Goal: Complete application form

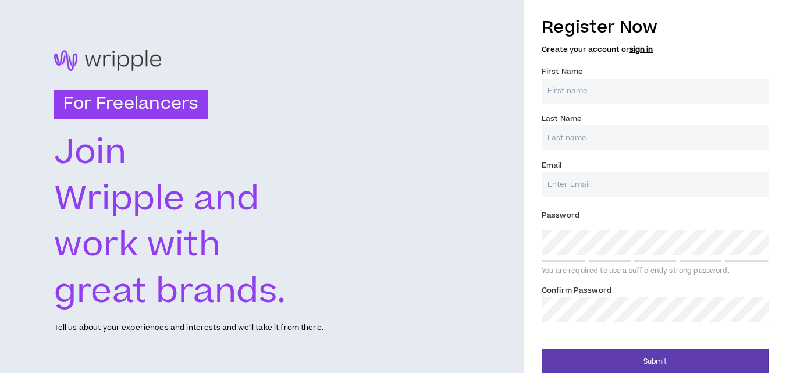
click at [577, 87] on input "First Name *" at bounding box center [654, 91] width 227 height 25
type input "Mai"
click at [569, 134] on input "Last Name *" at bounding box center [654, 137] width 227 height 25
type input "[PERSON_NAME]"
click at [556, 180] on input "Email *" at bounding box center [654, 184] width 227 height 25
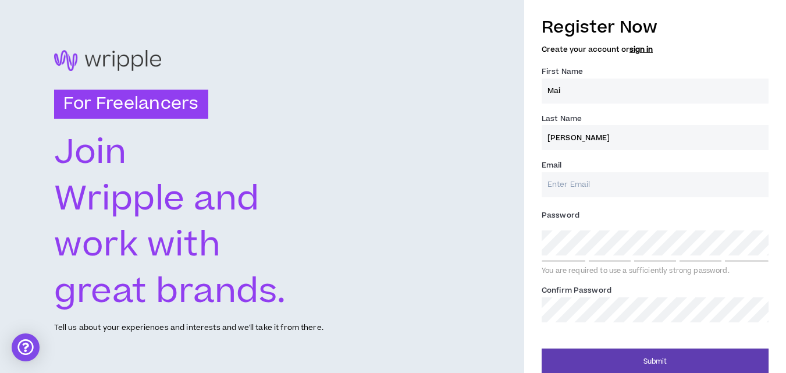
type input "[EMAIL_ADDRESS][DOMAIN_NAME]"
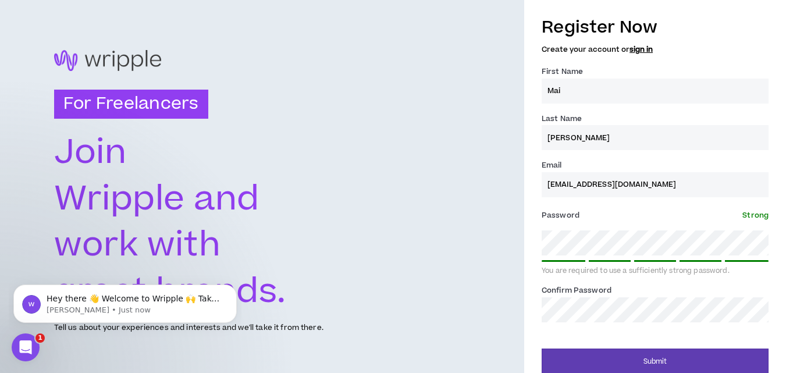
scroll to position [11, 0]
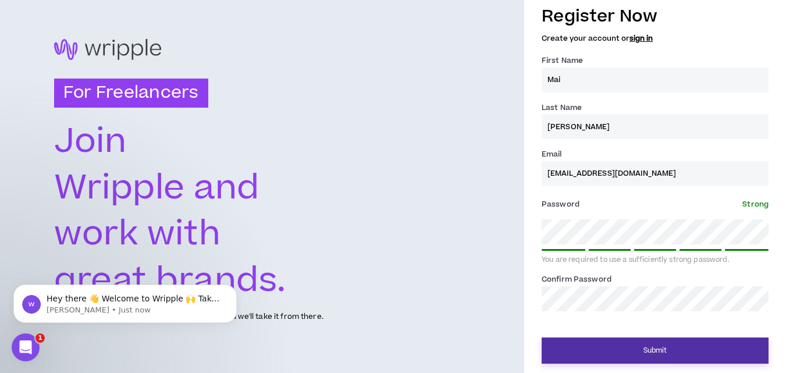
click at [607, 350] on button "Submit" at bounding box center [654, 350] width 227 height 26
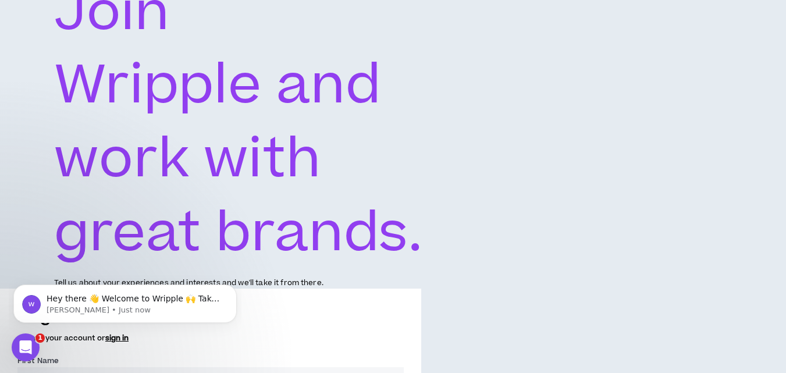
scroll to position [418, 0]
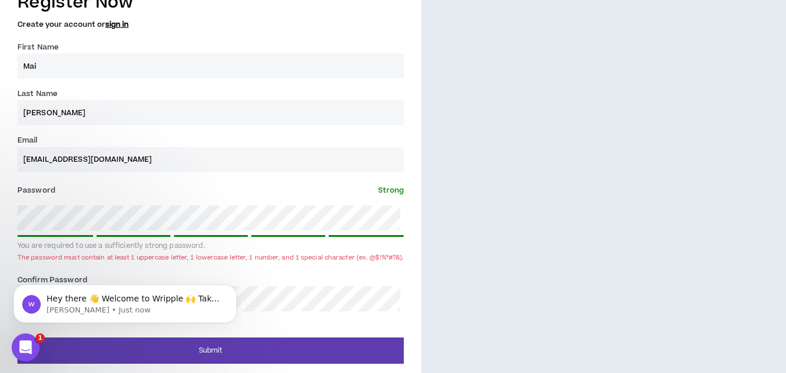
click at [388, 188] on span "Strong" at bounding box center [391, 190] width 26 height 10
click at [22, 338] on icon "Open Intercom Messenger" at bounding box center [24, 345] width 19 height 19
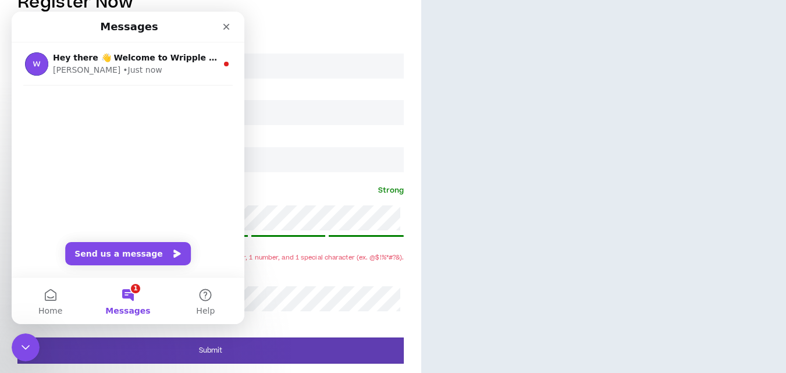
scroll to position [0, 0]
click at [137, 254] on button "Send us a message" at bounding box center [128, 253] width 126 height 23
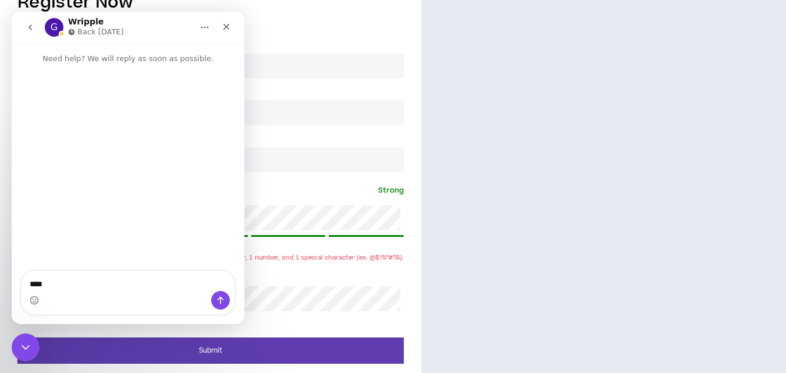
type textarea "*****"
click at [226, 26] on icon "Close" at bounding box center [226, 26] width 9 height 9
click at [222, 25] on h5 "Create your account or sign in" at bounding box center [210, 24] width 386 height 8
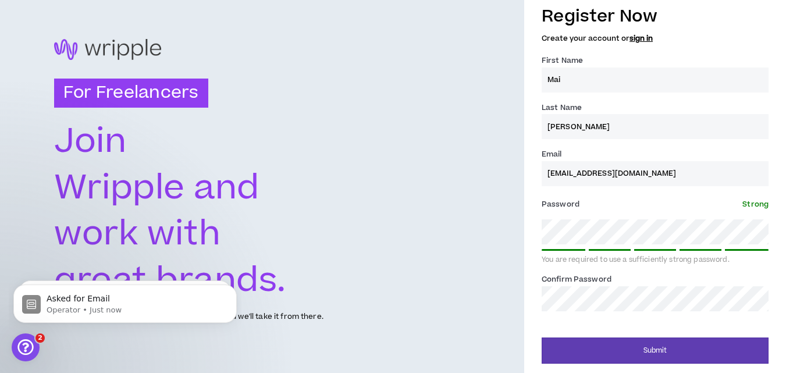
scroll to position [11, 0]
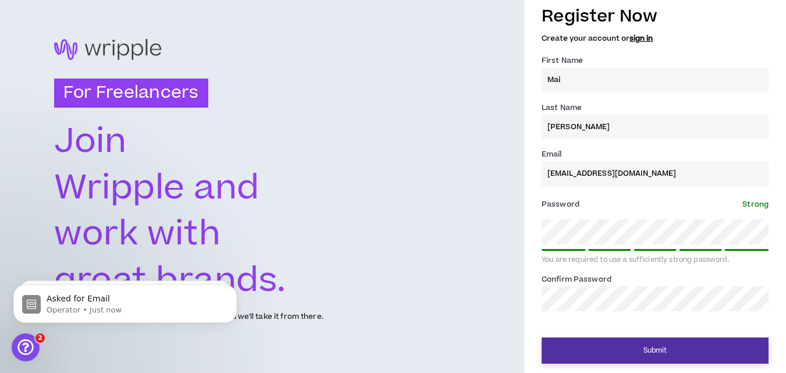
click at [594, 345] on button "Submit" at bounding box center [654, 350] width 227 height 26
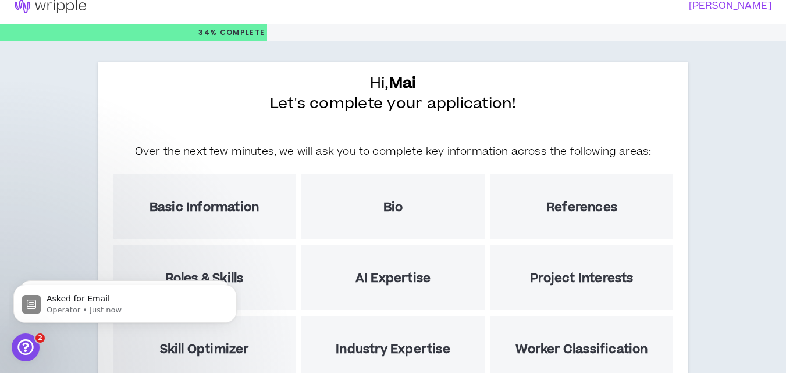
click at [28, 344] on icon "Open Intercom Messenger" at bounding box center [24, 345] width 19 height 19
click at [28, 344] on icon "Close Intercom Messenger" at bounding box center [24, 345] width 14 height 14
select select "US"
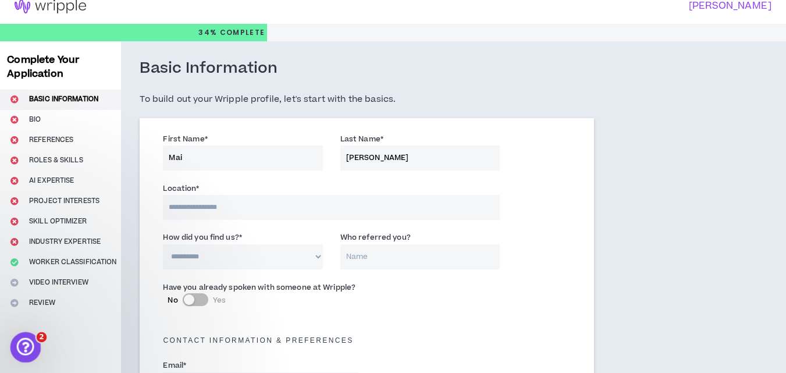
drag, startPoint x: 23, startPoint y: 348, endPoint x: 109, endPoint y: 516, distance: 188.3
click at [23, 348] on icon "Open Intercom Messenger" at bounding box center [24, 345] width 19 height 19
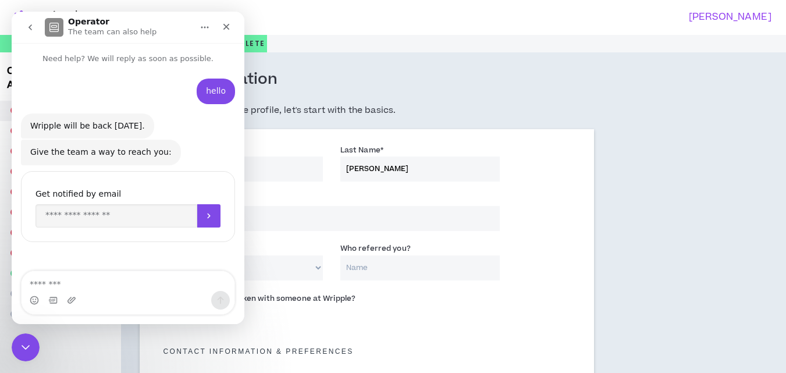
click at [77, 155] on div "Give the team a way to reach you:" at bounding box center [100, 153] width 141 height 12
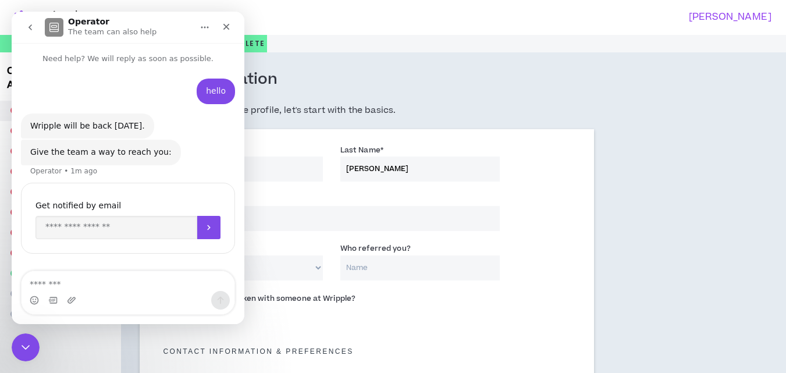
click at [102, 151] on div "Give the team a way to reach you:" at bounding box center [100, 153] width 141 height 12
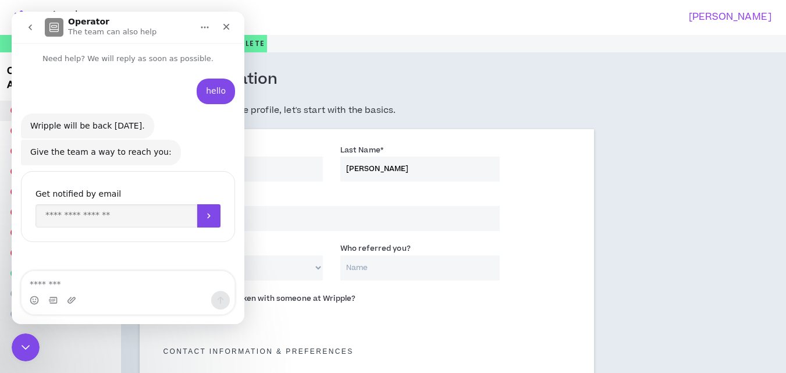
click at [77, 128] on div "Wripple will be back [DATE]." at bounding box center [87, 126] width 115 height 12
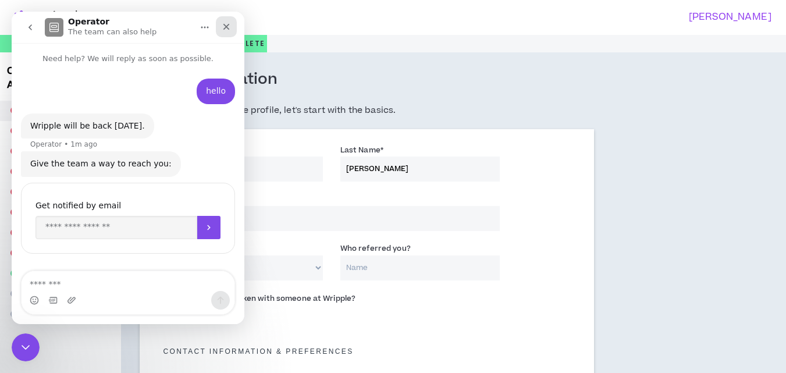
click at [223, 23] on icon "Close" at bounding box center [226, 26] width 9 height 9
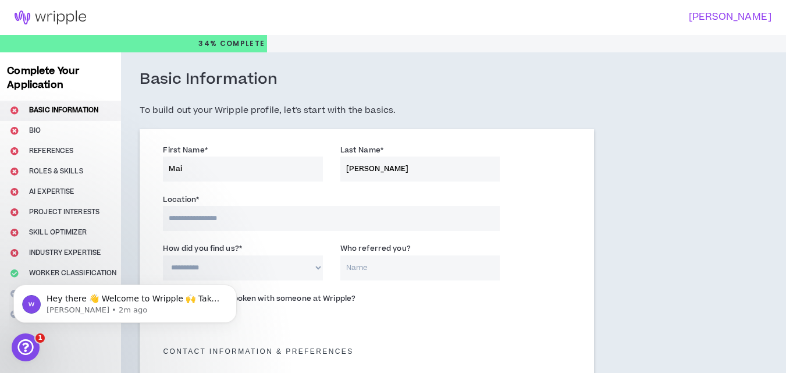
click at [207, 222] on input at bounding box center [331, 218] width 337 height 25
type input "**********"
click at [205, 266] on body "Hey there 👋 Welcome to Wripple 🙌 Take a look around! If you have any questions,…" at bounding box center [124, 301] width 223 height 72
click at [211, 266] on body "Hey there 👋 Welcome to Wripple 🙌 Take a look around! If you have any questions,…" at bounding box center [124, 301] width 223 height 72
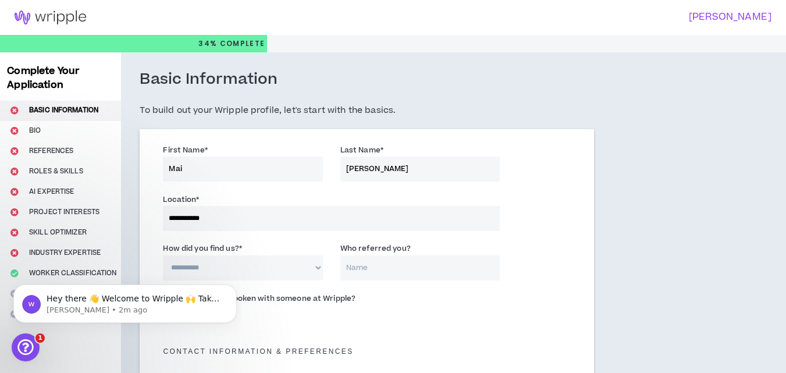
click at [211, 266] on body "Hey there 👋 Welcome to Wripple 🙌 Take a look around! If you have any questions,…" at bounding box center [124, 301] width 223 height 72
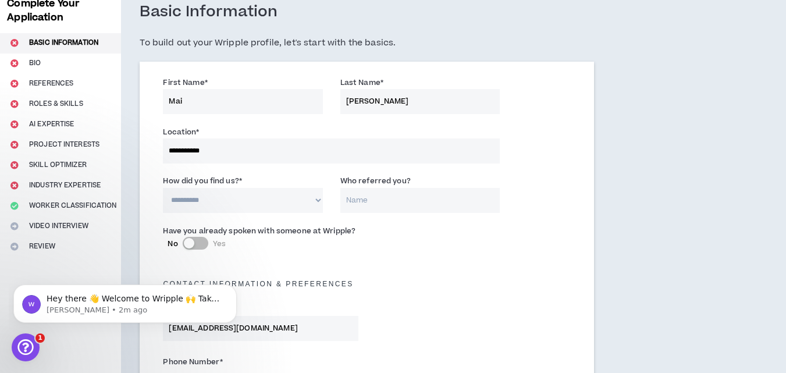
scroll to position [68, 0]
click at [216, 194] on select "**********" at bounding box center [242, 199] width 159 height 25
select select "*"
click at [163, 187] on select "**********" at bounding box center [242, 199] width 159 height 25
click at [372, 201] on input "Who referred you?" at bounding box center [419, 199] width 159 height 25
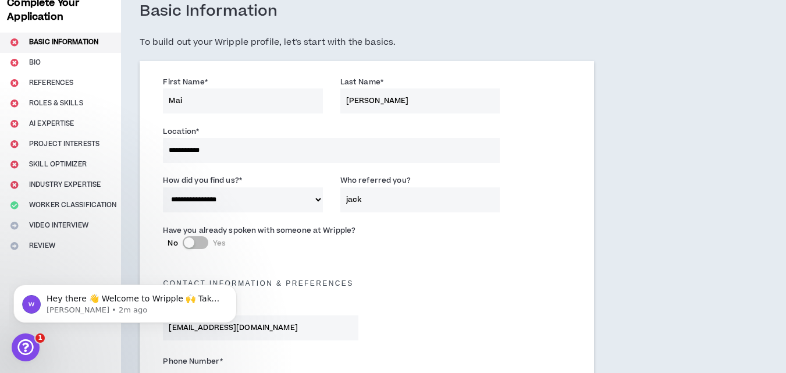
type input "jack"
click at [194, 241] on button "No Yes" at bounding box center [196, 242] width 26 height 13
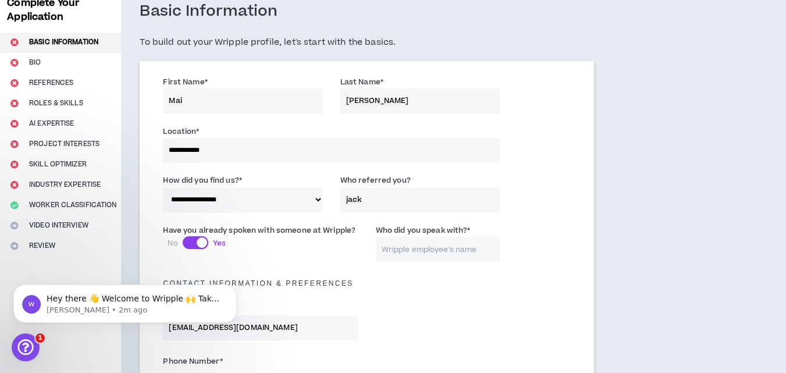
click at [194, 241] on button "No Yes" at bounding box center [196, 242] width 26 height 13
click at [197, 243] on div "button" at bounding box center [202, 242] width 10 height 10
click at [187, 210] on select "**********" at bounding box center [242, 199] width 159 height 25
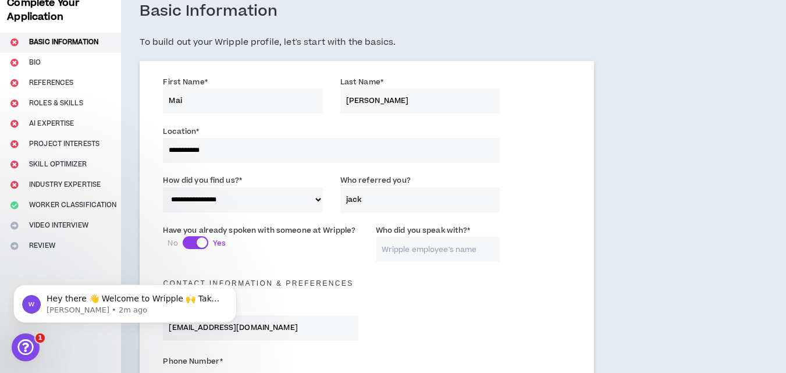
scroll to position [91, 0]
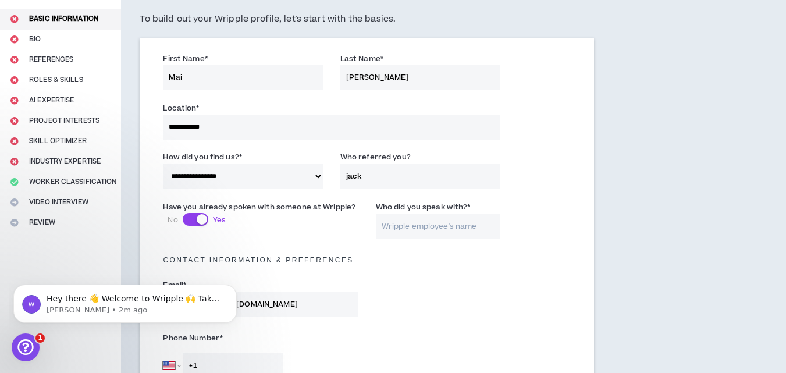
click at [396, 268] on div "Contact Information & preferences" at bounding box center [366, 256] width 425 height 37
click at [189, 219] on button "No Yes" at bounding box center [196, 219] width 26 height 13
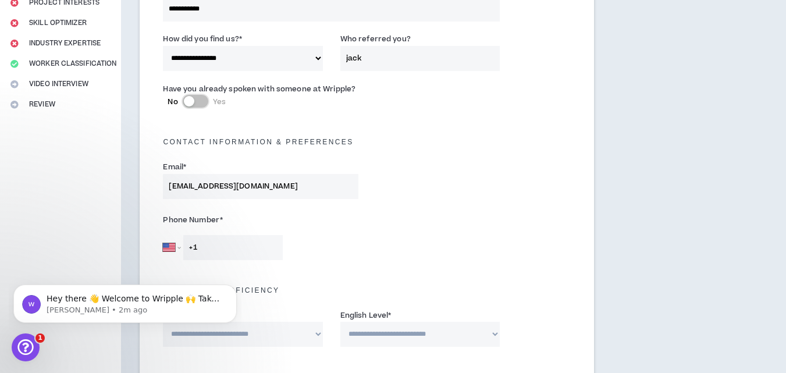
scroll to position [339, 0]
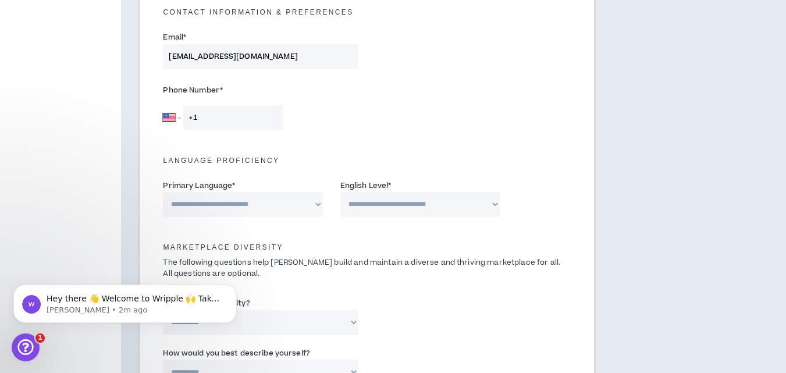
click at [186, 116] on input "+1" at bounding box center [232, 117] width 99 height 25
click at [179, 116] on select "[GEOGRAPHIC_DATA] [GEOGRAPHIC_DATA] [GEOGRAPHIC_DATA] [GEOGRAPHIC_DATA] [US_STA…" at bounding box center [171, 117] width 17 height 25
select select "NG"
click at [163, 105] on select "[GEOGRAPHIC_DATA] [GEOGRAPHIC_DATA] [GEOGRAPHIC_DATA] [GEOGRAPHIC_DATA] [US_STA…" at bounding box center [171, 117] width 17 height 25
type input "+234"
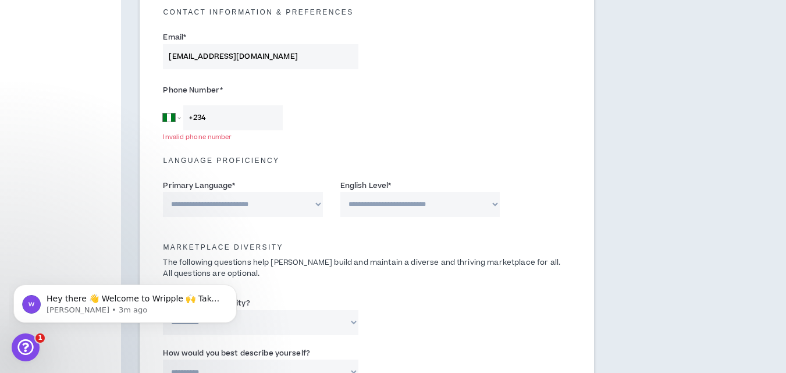
click at [218, 197] on select "**********" at bounding box center [242, 204] width 159 height 25
select select "*******"
click at [163, 192] on select "**********" at bounding box center [242, 204] width 159 height 25
click at [376, 203] on select "**********" at bounding box center [419, 204] width 159 height 25
click at [340, 192] on select "**********" at bounding box center [419, 204] width 159 height 25
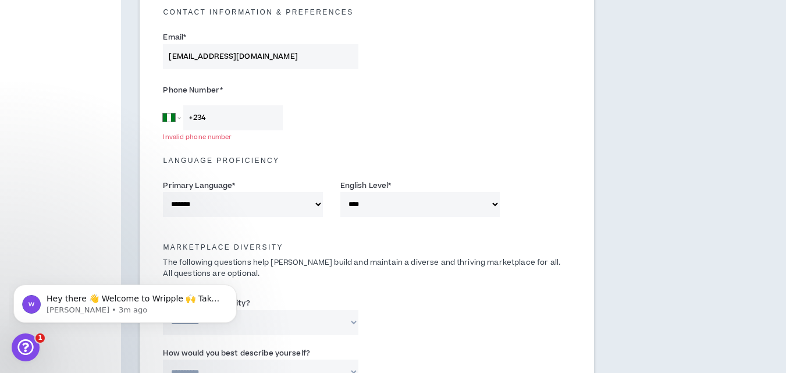
click at [400, 204] on select "**********" at bounding box center [419, 204] width 159 height 25
select select "*"
click at [340, 192] on select "**********" at bounding box center [419, 204] width 159 height 25
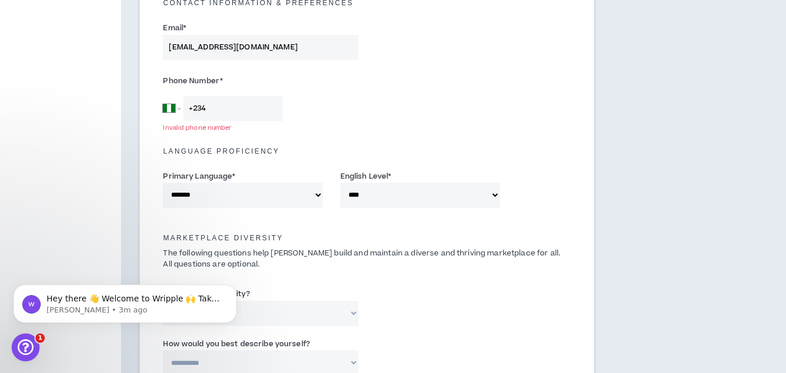
scroll to position [434, 0]
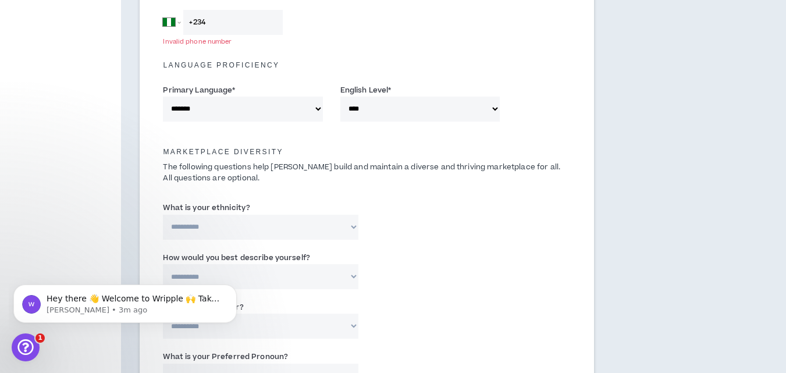
click at [219, 224] on select "**********" at bounding box center [260, 227] width 195 height 25
select select "**********"
click at [163, 215] on select "**********" at bounding box center [260, 227] width 195 height 25
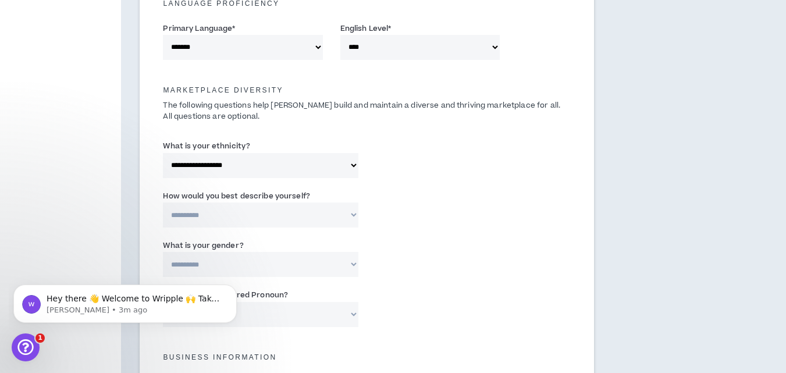
scroll to position [518, 0]
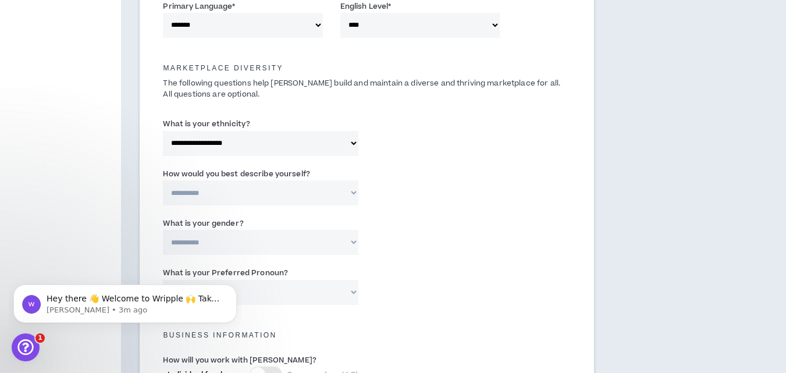
click at [293, 189] on select "**********" at bounding box center [260, 192] width 195 height 25
select select "**********"
click at [163, 180] on select "**********" at bounding box center [260, 192] width 195 height 25
click at [245, 238] on select "**********" at bounding box center [260, 242] width 195 height 25
click at [486, 210] on div "**********" at bounding box center [366, 189] width 425 height 49
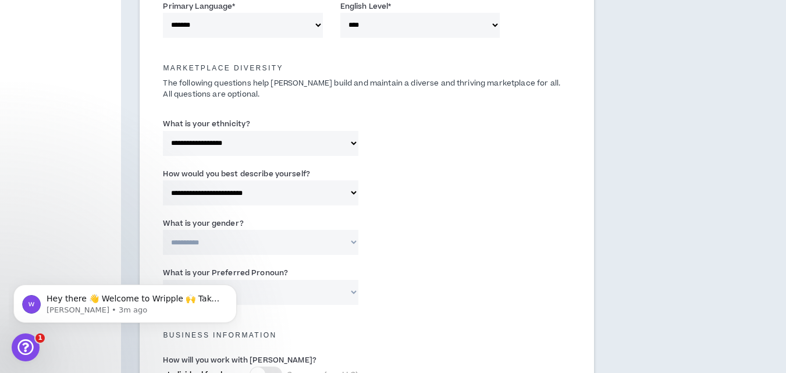
click at [222, 239] on select "**********" at bounding box center [260, 242] width 195 height 25
select select "*****"
click at [163, 230] on select "**********" at bounding box center [260, 242] width 195 height 25
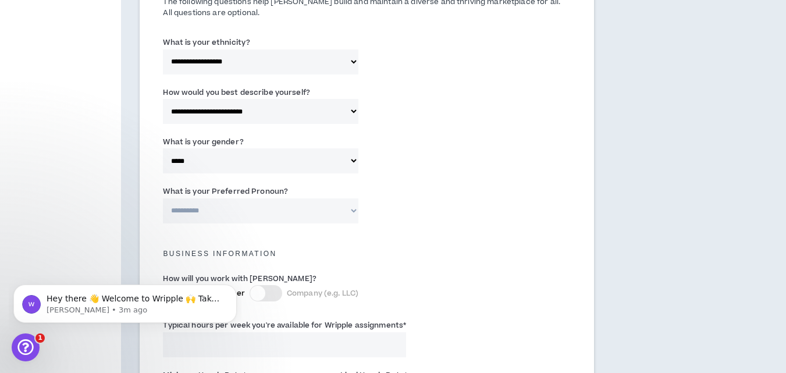
click at [229, 211] on select "**********" at bounding box center [260, 210] width 195 height 25
select select "**********"
click at [163, 198] on select "**********" at bounding box center [260, 210] width 195 height 25
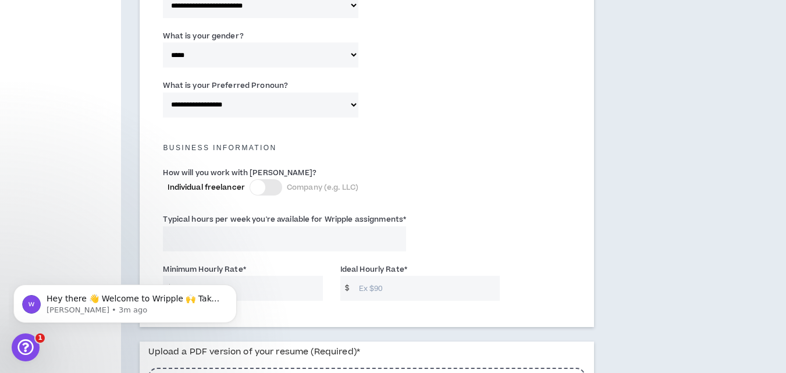
scroll to position [706, 0]
click at [256, 184] on div at bounding box center [257, 186] width 15 height 15
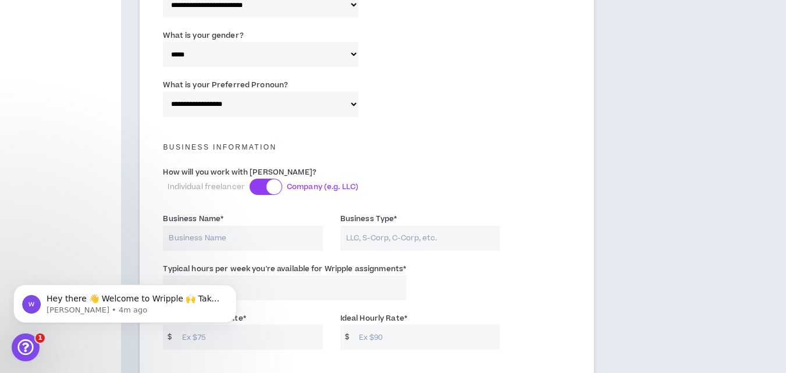
click at [236, 238] on input "Business Name *" at bounding box center [242, 238] width 159 height 25
type input "newolife"
click at [359, 241] on input "Business Type *" at bounding box center [419, 238] width 159 height 25
click at [366, 240] on input "Business Type *" at bounding box center [419, 238] width 159 height 25
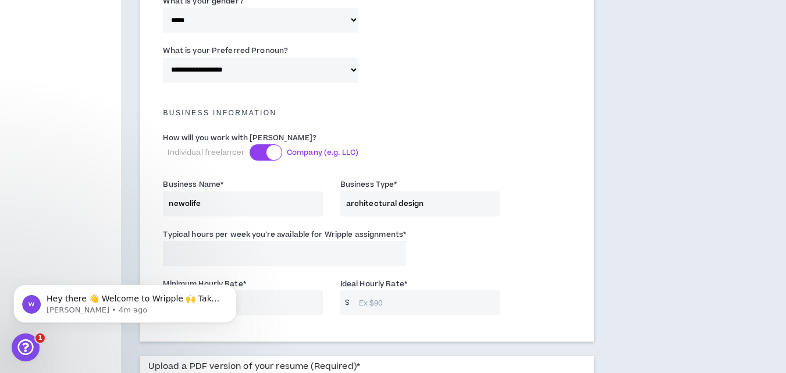
scroll to position [825, 0]
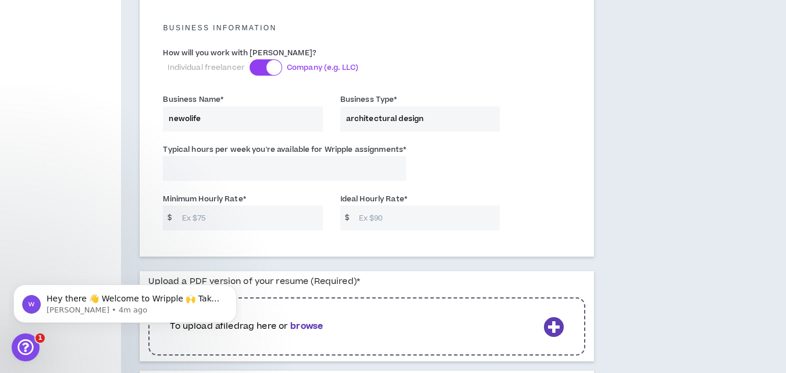
type input "architectural design"
click at [227, 169] on input "Typical hours per week you're available for Wripple assignments *" at bounding box center [284, 168] width 243 height 25
click at [224, 176] on input "24" at bounding box center [284, 168] width 243 height 25
type input "24"
click at [202, 219] on input "Minimum Hourly Rate *" at bounding box center [249, 217] width 147 height 25
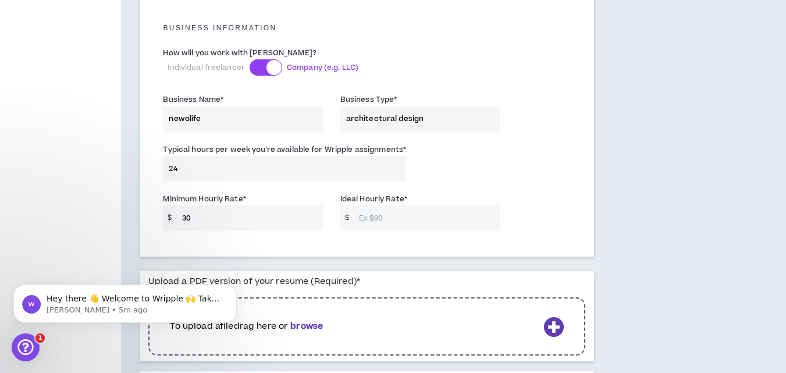
type input "30"
click at [374, 218] on input "Ideal Hourly Rate *" at bounding box center [426, 217] width 147 height 25
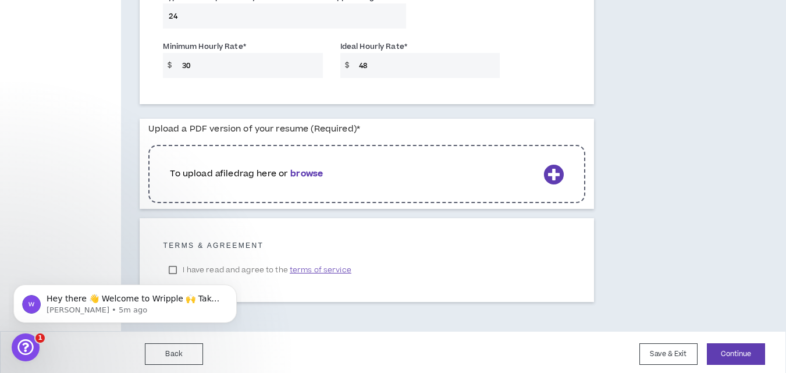
scroll to position [982, 0]
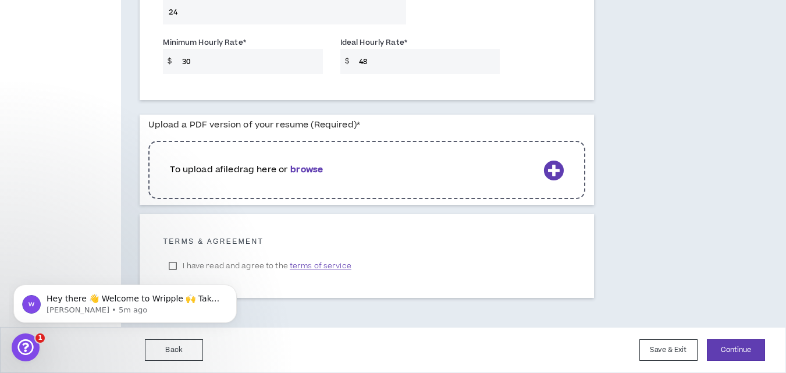
type input "48"
click at [304, 171] on b "browse" at bounding box center [306, 169] width 33 height 12
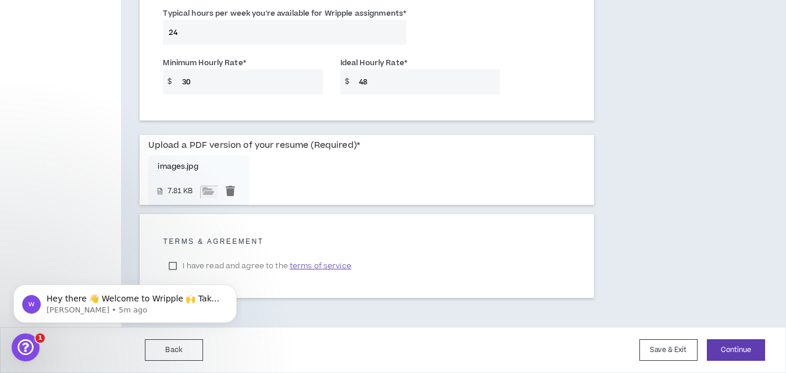
scroll to position [961, 0]
click html "Hey there 👋 Welcome to Wripple 🙌 Take a look around! If you have any questions,…"
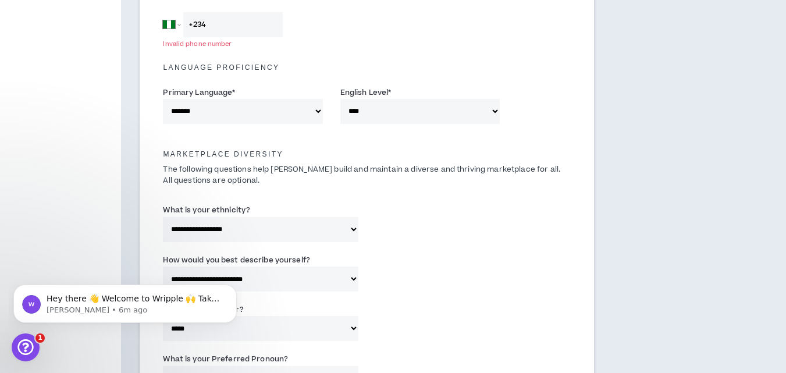
scroll to position [281, 0]
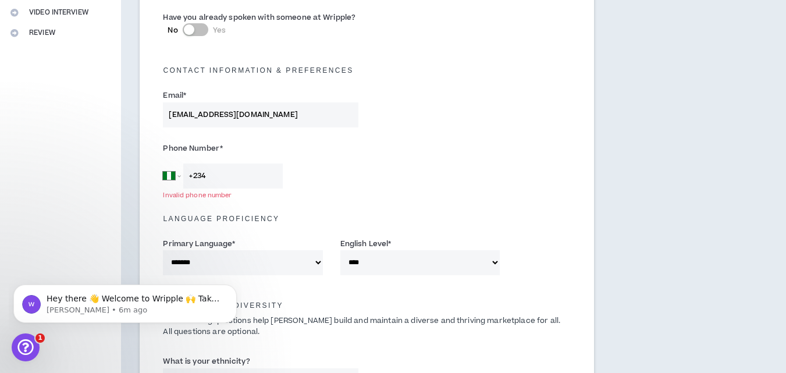
click at [242, 176] on input "+234" at bounding box center [232, 175] width 99 height 25
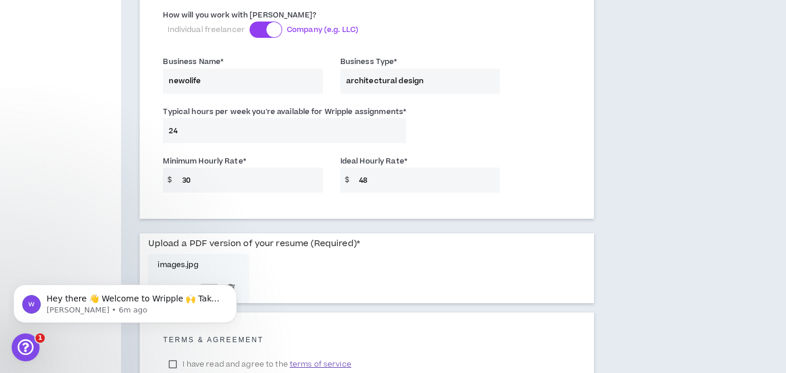
scroll to position [961, 0]
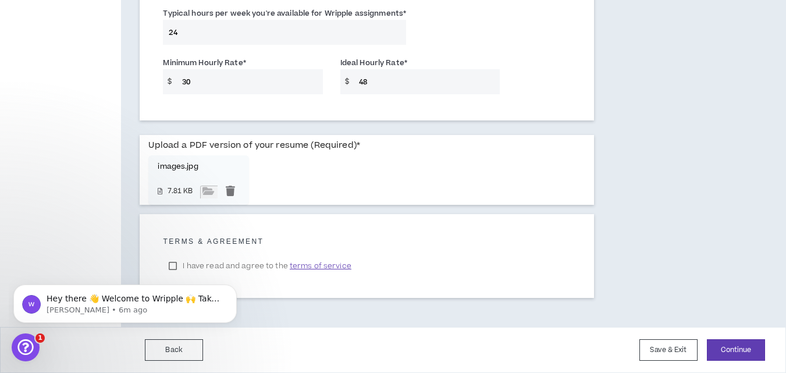
type input "[PHONE_NUMBER]"
click html "Hey there 👋 Welcome to Wripple 🙌 Take a look around! If you have any questions,…"
click at [173, 265] on body "Hey there 👋 Welcome to Wripple 🙌 Take a look around! If you have any questions,…" at bounding box center [124, 301] width 223 height 72
click at [177, 265] on body "Hey there 👋 Welcome to Wripple 🙌 Take a look around! If you have any questions,…" at bounding box center [124, 301] width 223 height 72
click at [184, 265] on body "Hey there 👋 Welcome to Wripple 🙌 Take a look around! If you have any questions,…" at bounding box center [124, 301] width 223 height 72
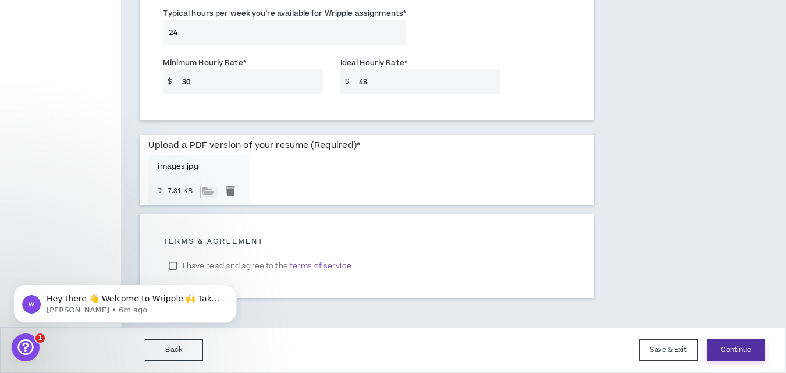
click at [728, 345] on button "Continue" at bounding box center [736, 350] width 58 height 22
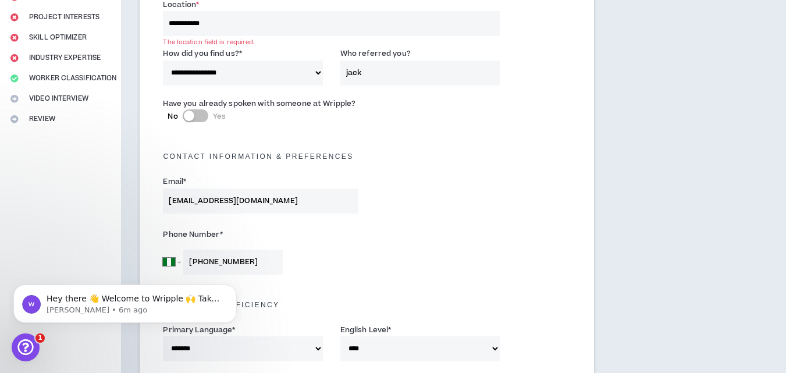
scroll to position [193, 0]
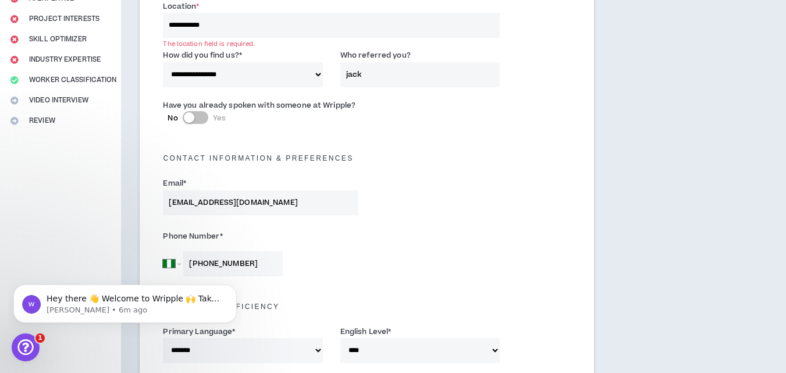
click at [215, 27] on input "**********" at bounding box center [331, 25] width 337 height 25
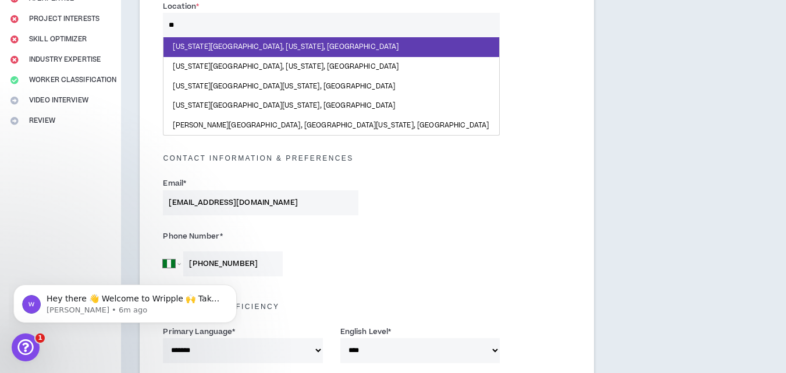
type input "*"
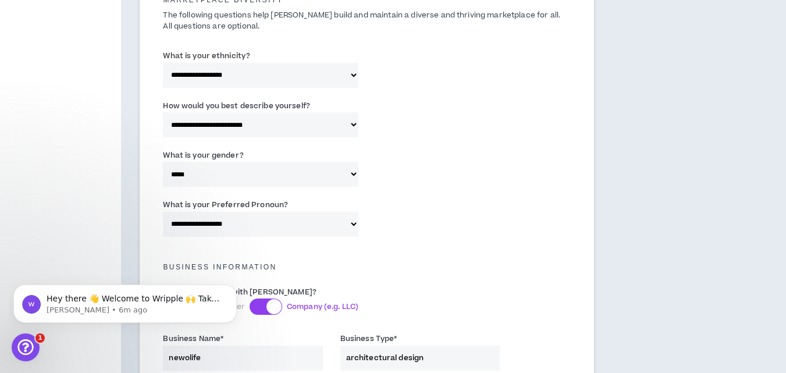
scroll to position [962, 0]
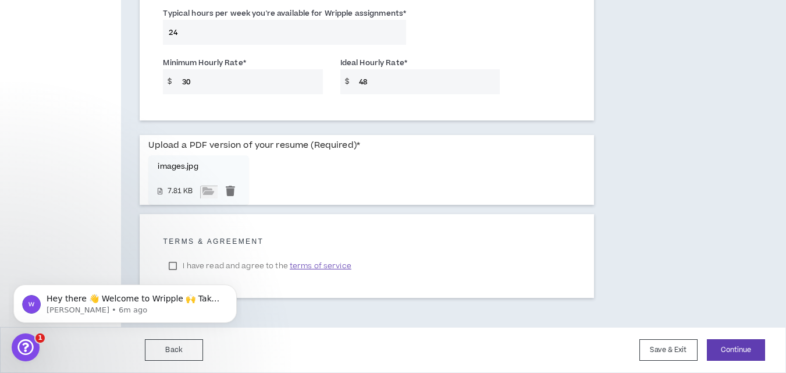
click at [262, 260] on label "I have read and agree to the terms of service" at bounding box center [260, 265] width 194 height 17
click at [244, 262] on label "I have read and agree to the terms of service" at bounding box center [260, 265] width 194 height 17
click at [243, 262] on label "I have read and agree to the terms of service" at bounding box center [260, 265] width 194 height 17
click at [729, 353] on button "Continue" at bounding box center [736, 350] width 58 height 22
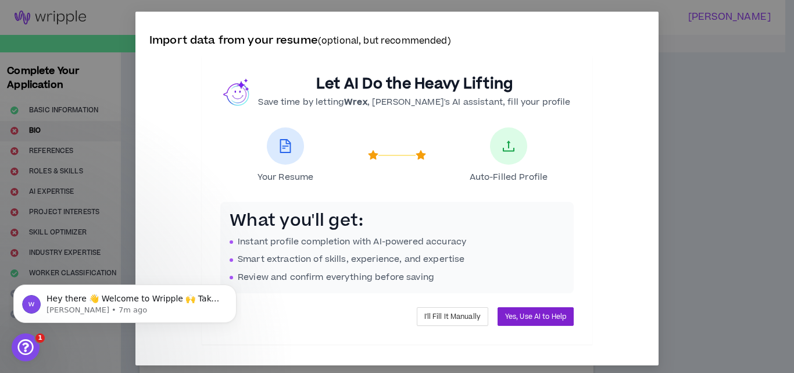
click at [532, 317] on span "Yes, Use AI to Help" at bounding box center [535, 316] width 61 height 11
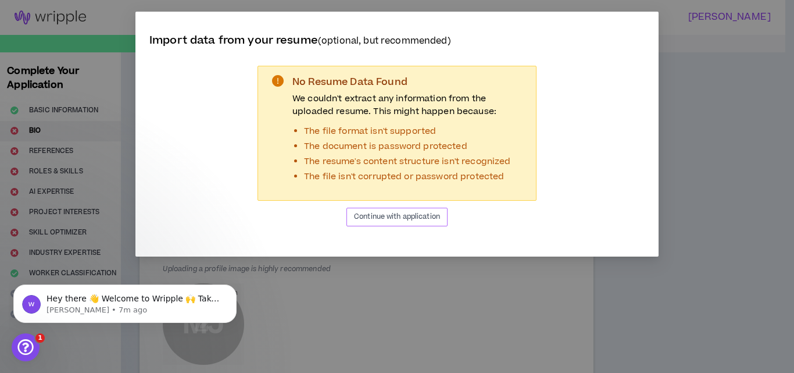
click at [372, 210] on button "Continue with application" at bounding box center [397, 217] width 101 height 19
click at [372, 214] on span "Continue with application" at bounding box center [397, 216] width 86 height 11
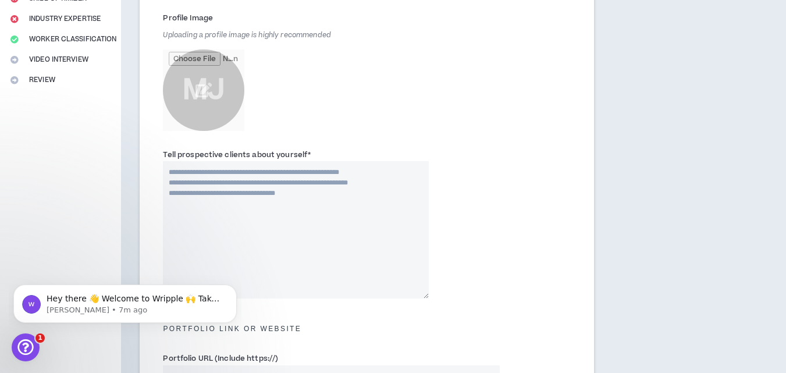
scroll to position [253, 0]
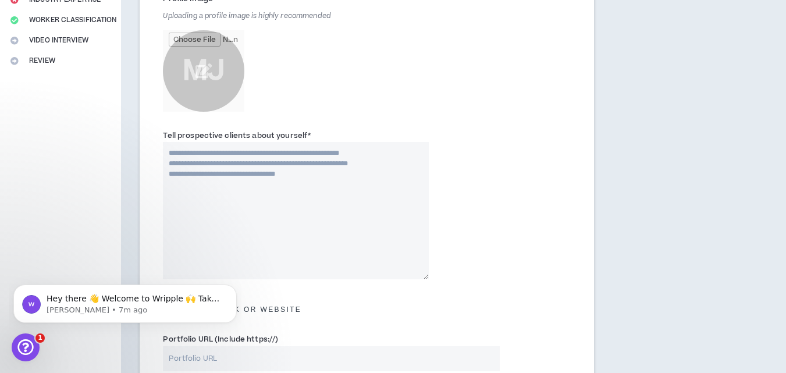
click at [279, 171] on textarea "Tell prospective clients about yourself *" at bounding box center [296, 210] width 266 height 137
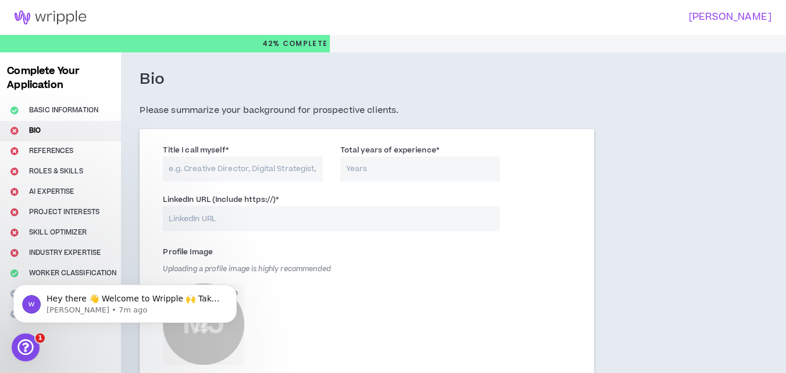
click at [180, 170] on input "Title I call myself *" at bounding box center [242, 168] width 159 height 25
click at [315, 167] on input "i will do architectural mep city permpt stamp for [US_STATE]" at bounding box center [242, 168] width 159 height 25
type input "i will do architectural mep city permpt stamp for [US_STATE]"
click at [387, 174] on input "Total years of experience *" at bounding box center [419, 168] width 159 height 25
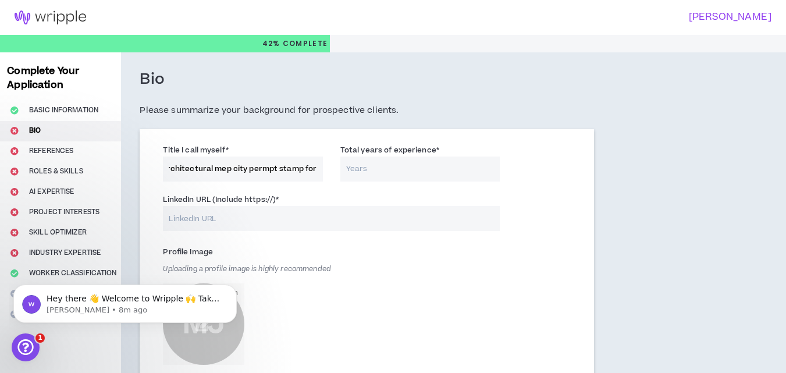
scroll to position [0, 0]
type input "5"
click at [201, 283] on input "file" at bounding box center [203, 323] width 81 height 81
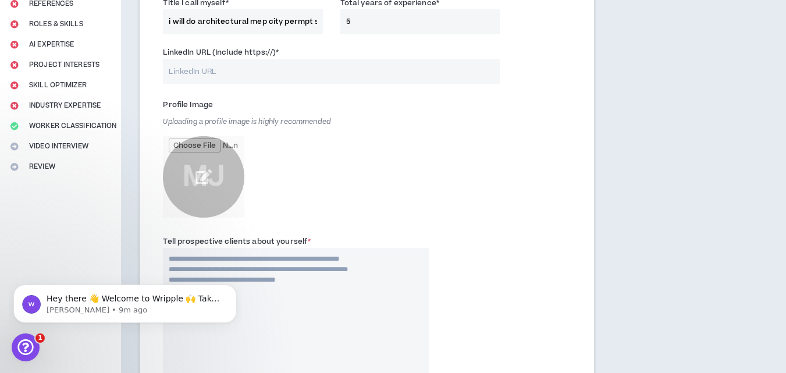
type input "**********"
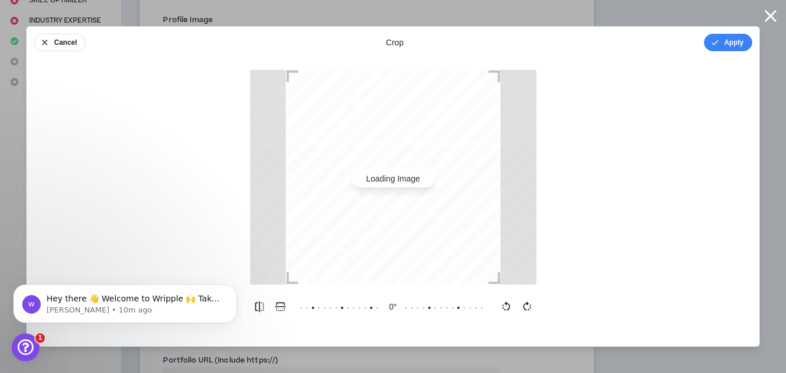
scroll to position [0, 0]
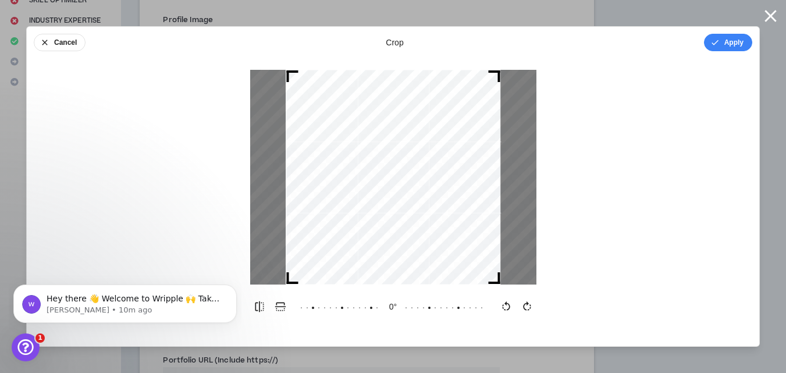
click at [255, 179] on div at bounding box center [268, 177] width 36 height 215
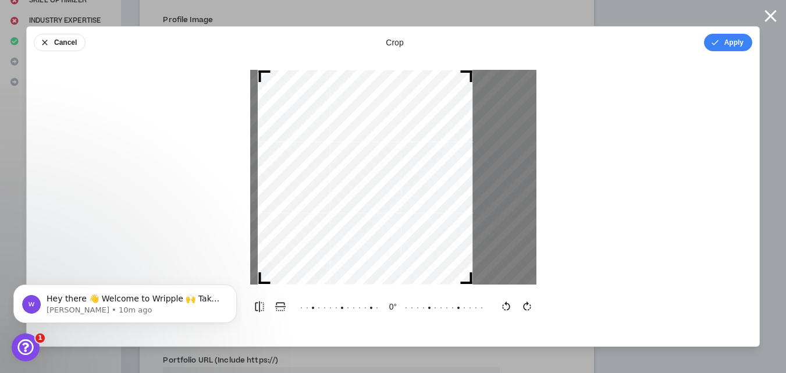
drag, startPoint x: 386, startPoint y: 180, endPoint x: 358, endPoint y: 180, distance: 27.9
click at [358, 180] on div at bounding box center [365, 177] width 215 height 215
click at [729, 37] on button "Apply" at bounding box center [728, 42] width 48 height 17
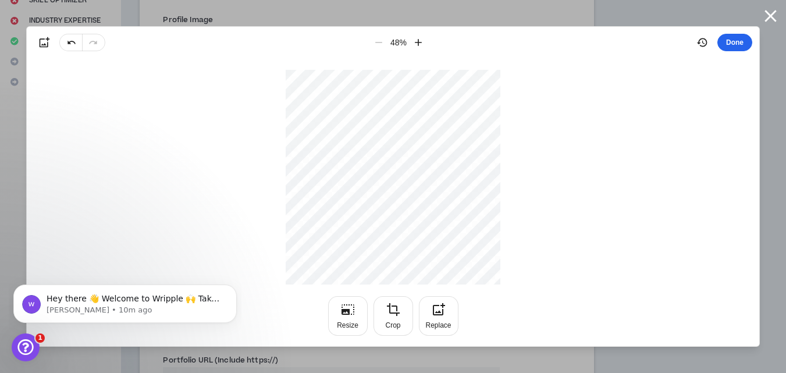
click at [731, 37] on button "Done" at bounding box center [734, 42] width 35 height 17
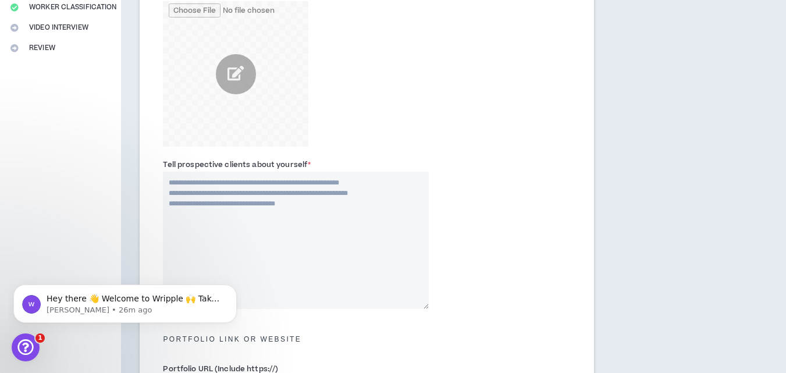
click at [282, 197] on textarea "Tell prospective clients about yourself *" at bounding box center [296, 240] width 266 height 137
paste textarea "**********"
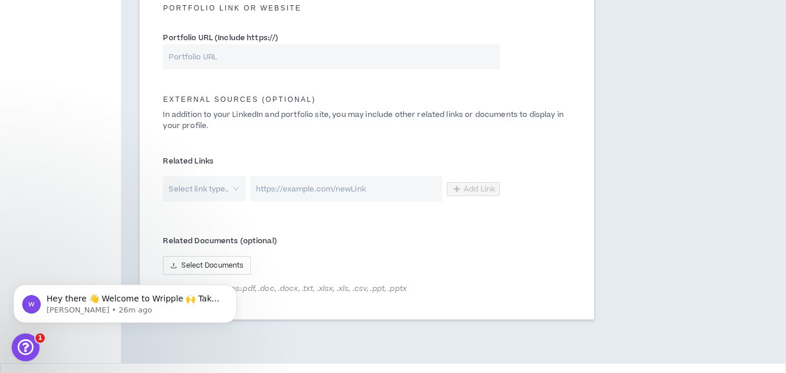
scroll to position [633, 0]
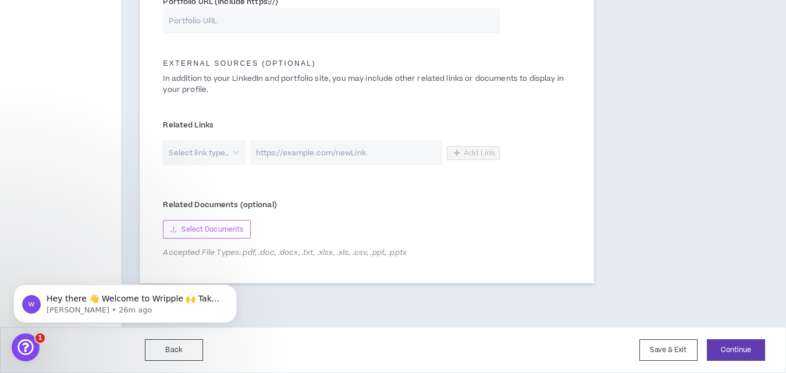
type textarea "**********"
click at [217, 226] on span "Select Documents" at bounding box center [212, 229] width 62 height 11
click at [727, 346] on button "Continue" at bounding box center [736, 350] width 58 height 22
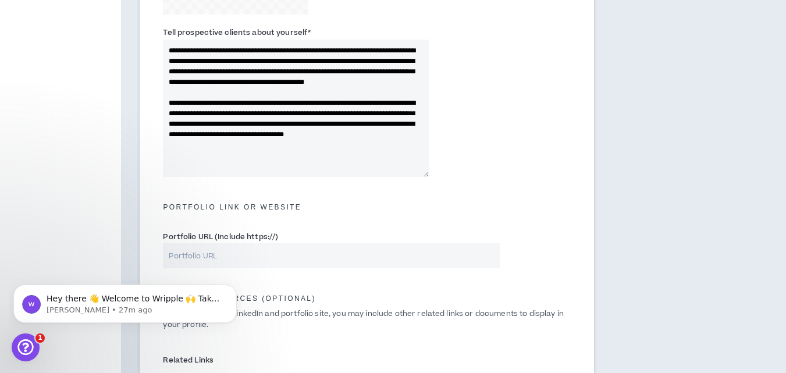
scroll to position [193, 0]
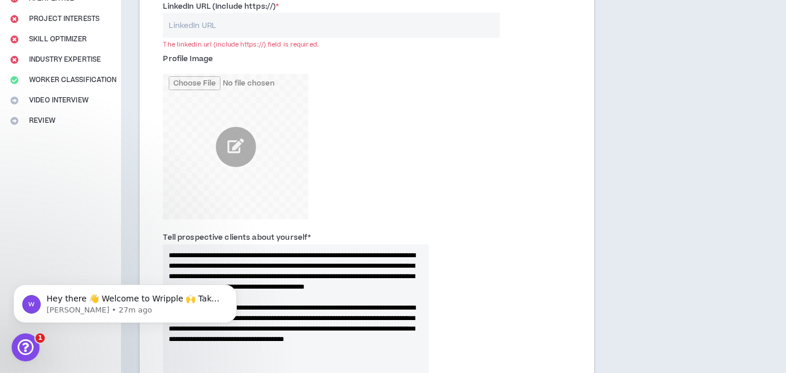
click at [196, 28] on input "LinkedIn URL (Include https://) *" at bounding box center [331, 25] width 337 height 25
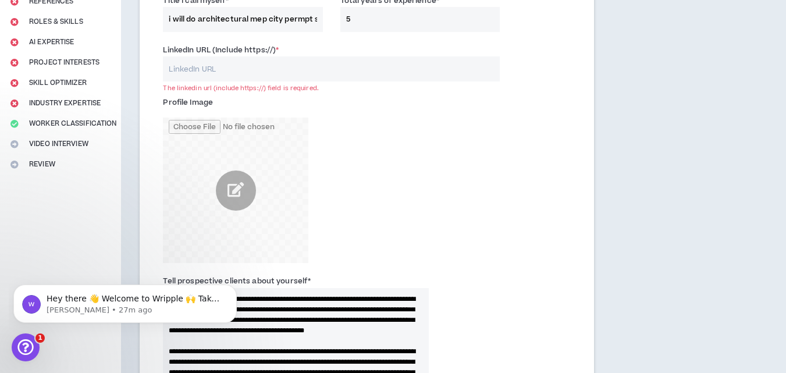
drag, startPoint x: 281, startPoint y: 3, endPoint x: 273, endPoint y: 3, distance: 8.7
click at [273, 3] on div "**********" at bounding box center [366, 356] width 491 height 907
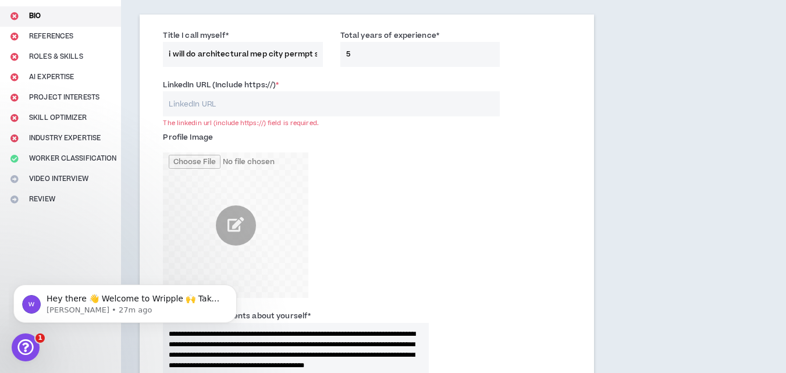
click at [322, 62] on input "i will do architectural mep city permpt stamp for [US_STATE]" at bounding box center [242, 54] width 159 height 25
drag, startPoint x: 158, startPoint y: 84, endPoint x: 201, endPoint y: 88, distance: 43.2
click at [201, 88] on div "LinkedIn URL (Include https://) * The linkedin url (include https://) field is …" at bounding box center [331, 98] width 354 height 38
click at [208, 98] on input "LinkedIn URL (Include https://) *" at bounding box center [331, 103] width 337 height 25
drag, startPoint x: 163, startPoint y: 84, endPoint x: 284, endPoint y: 84, distance: 121.0
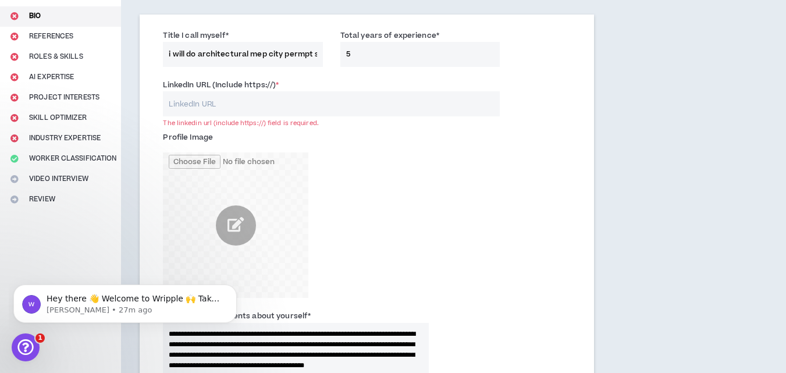
click at [284, 84] on div "LinkedIn URL (Include https://) * The linkedin url (include https://) field is …" at bounding box center [331, 98] width 337 height 38
copy label "LinkedIn URL (Include https://) *"
click at [301, 97] on input "LinkedIn URL (Include https://) *" at bounding box center [331, 103] width 337 height 25
click at [226, 102] on input "LinkedIn URL (Include https://) *" at bounding box center [331, 103] width 337 height 25
paste input "[URL][DOMAIN_NAME]"
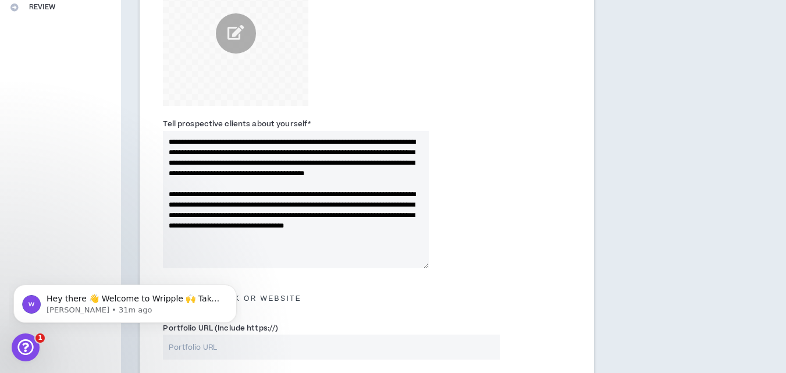
scroll to position [633, 0]
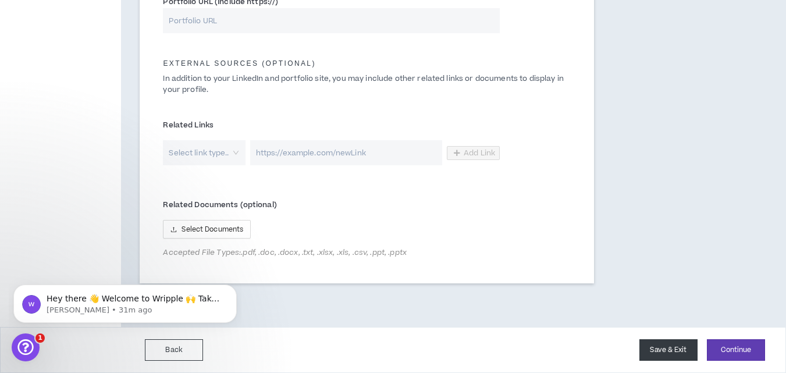
type input "[URL][DOMAIN_NAME]"
click at [679, 350] on button "Save & Exit" at bounding box center [668, 350] width 58 height 22
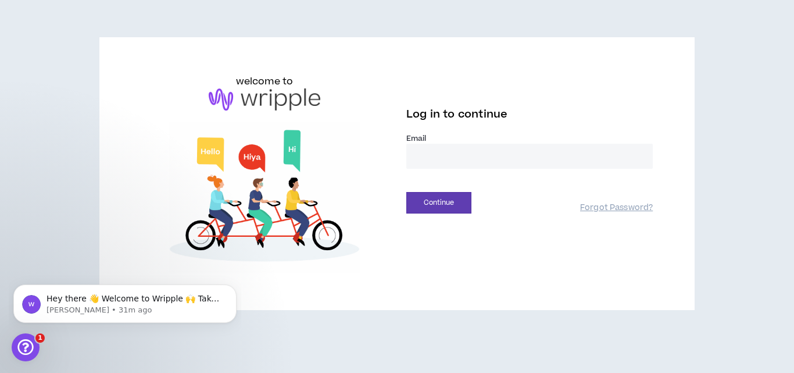
click at [434, 161] on input "email" at bounding box center [530, 156] width 247 height 25
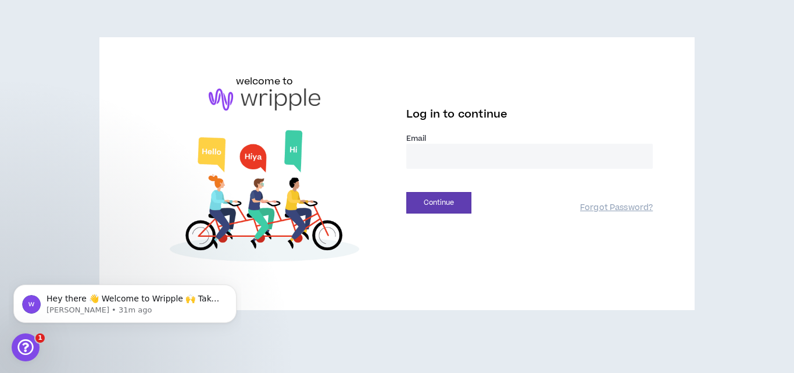
type input "**********"
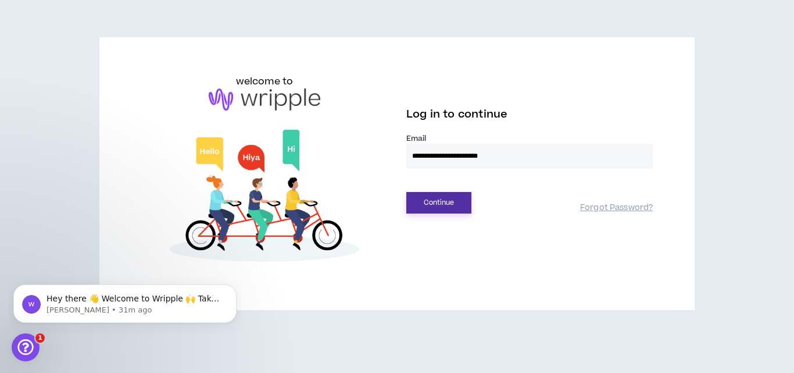
click at [462, 197] on button "Continue" at bounding box center [439, 203] width 65 height 22
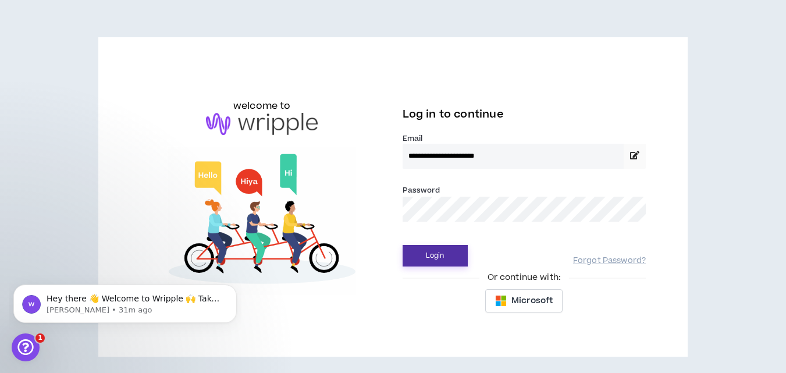
click at [423, 254] on button "Login" at bounding box center [434, 256] width 65 height 22
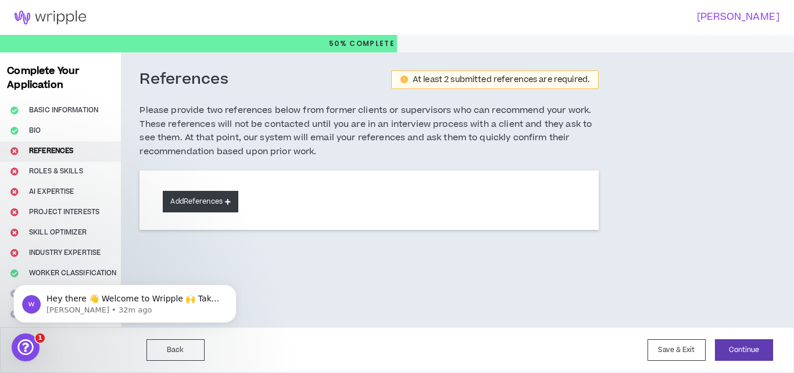
click at [225, 199] on button "Add References" at bounding box center [201, 202] width 76 height 22
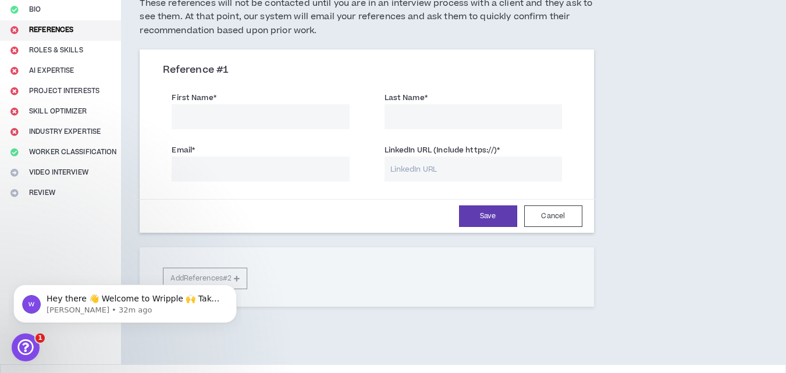
scroll to position [95, 0]
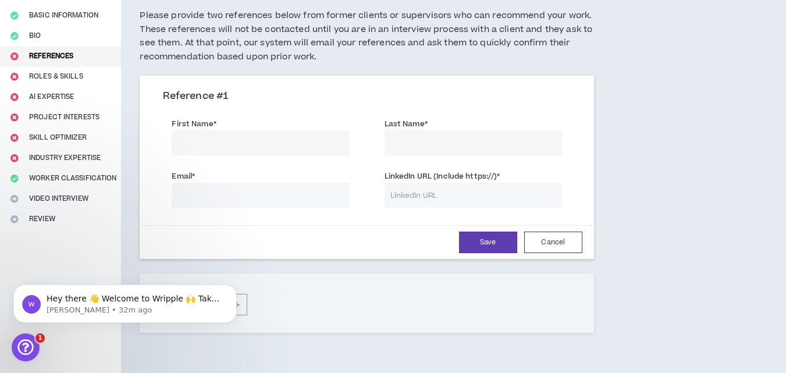
click at [220, 146] on input "First Name *" at bounding box center [260, 142] width 177 height 25
type input "Mai"
click at [395, 147] on input "Last Name *" at bounding box center [472, 142] width 177 height 25
type input "[PERSON_NAME]"
click at [248, 202] on input "Email *" at bounding box center [260, 195] width 177 height 25
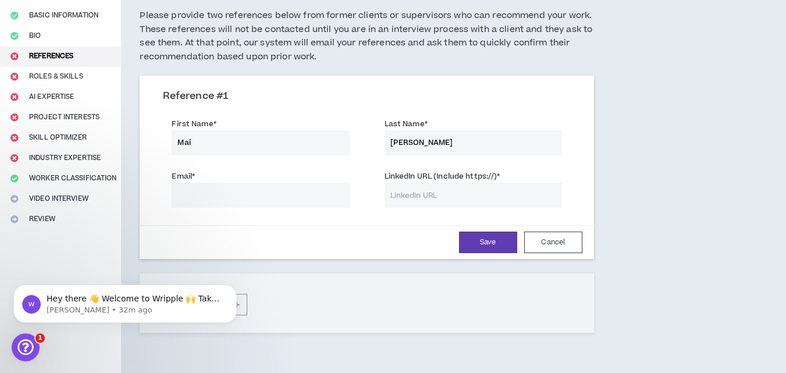
type input "[EMAIL_ADDRESS][DOMAIN_NAME]"
click at [403, 192] on input "LinkedIn URL (Include https://) *" at bounding box center [472, 195] width 177 height 25
type input "[URL][DOMAIN_NAME]"
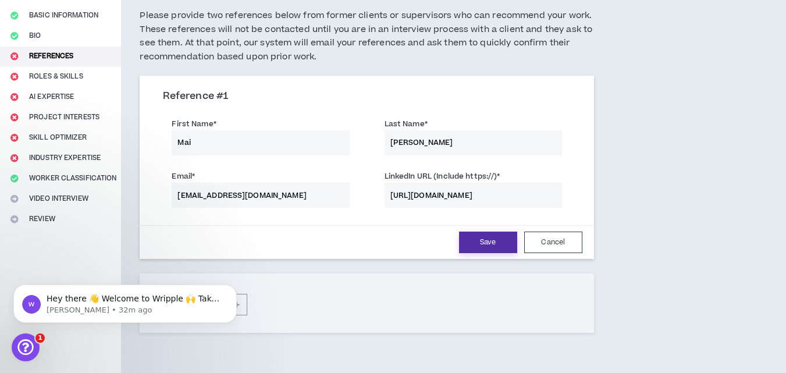
click at [494, 236] on button "Save" at bounding box center [488, 242] width 58 height 22
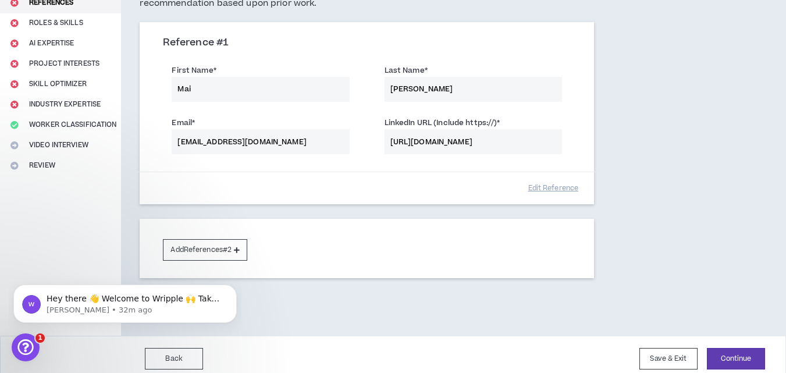
scroll to position [157, 0]
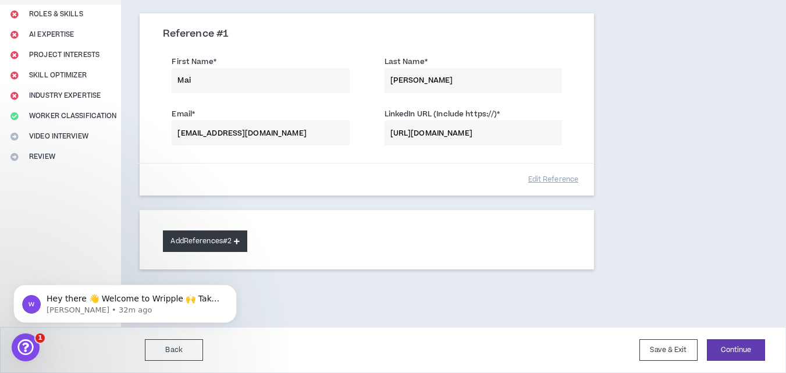
click at [236, 238] on button "Add References #2" at bounding box center [205, 241] width 84 height 22
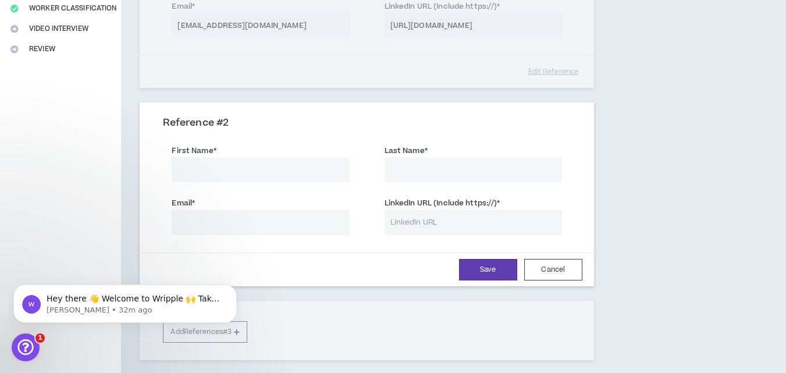
scroll to position [266, 0]
click at [550, 270] on button "Cancel" at bounding box center [553, 269] width 58 height 22
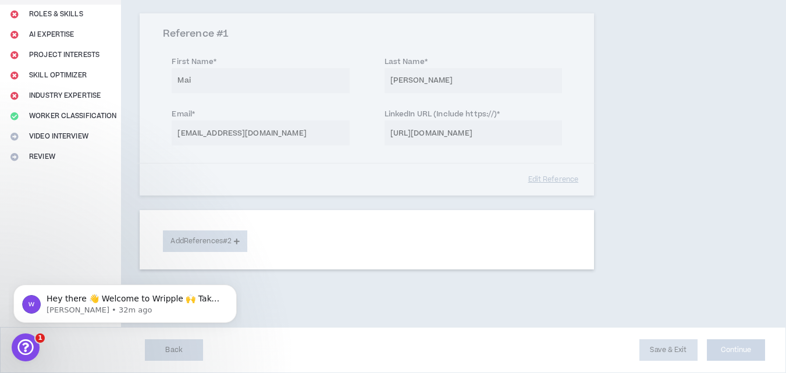
scroll to position [157, 0]
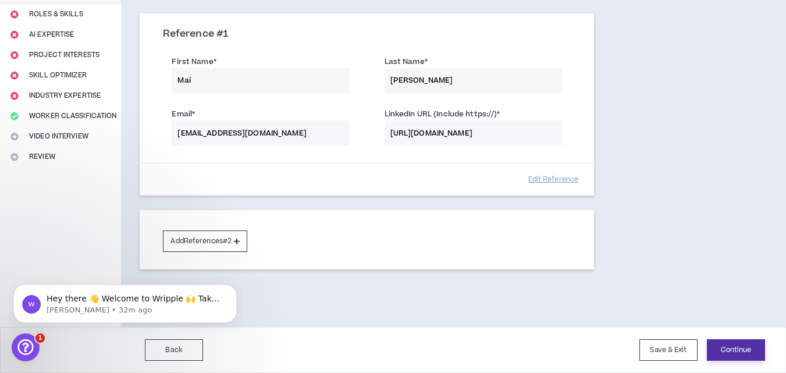
click at [750, 352] on button "Continue" at bounding box center [736, 350] width 58 height 22
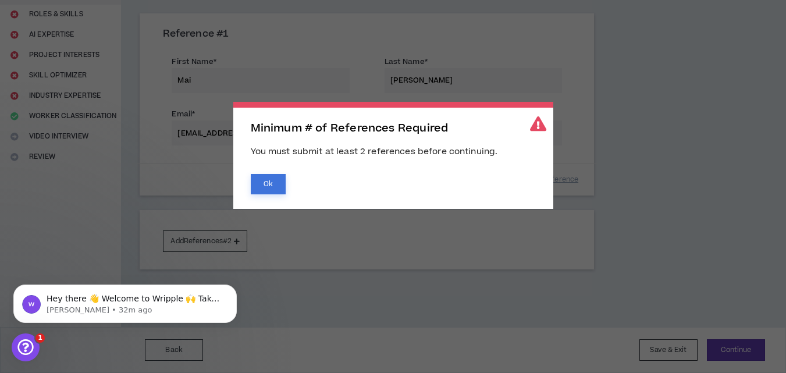
click at [282, 184] on button "Ok" at bounding box center [268, 184] width 35 height 20
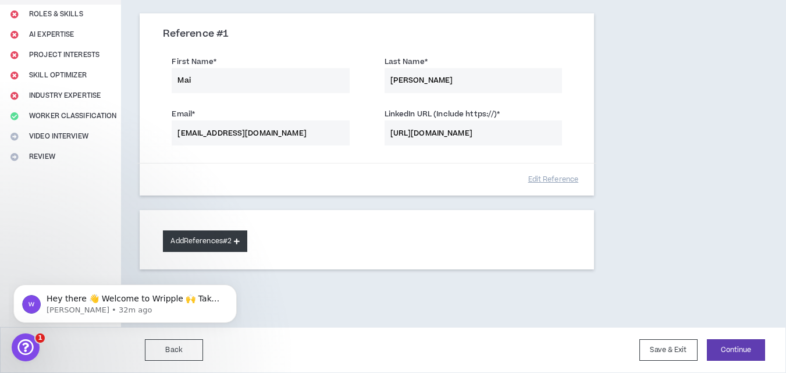
click at [226, 241] on button "Add References #2" at bounding box center [205, 241] width 84 height 22
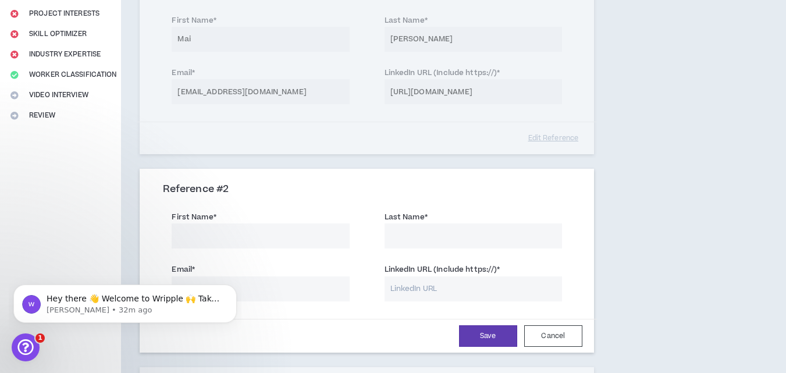
scroll to position [240, 0]
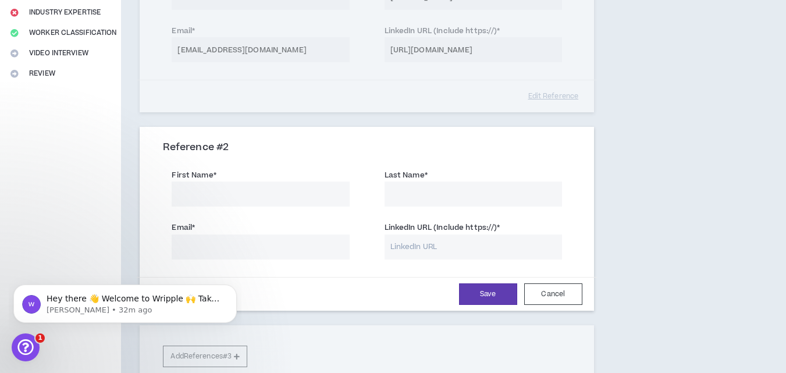
click at [217, 190] on input "First Name *" at bounding box center [260, 193] width 177 height 25
type input "Mai"
click at [420, 197] on input "Last Name *" at bounding box center [472, 193] width 177 height 25
type input "[PERSON_NAME]"
click at [251, 261] on div "Email * LinkedIn URL (Include https://) *" at bounding box center [366, 241] width 425 height 52
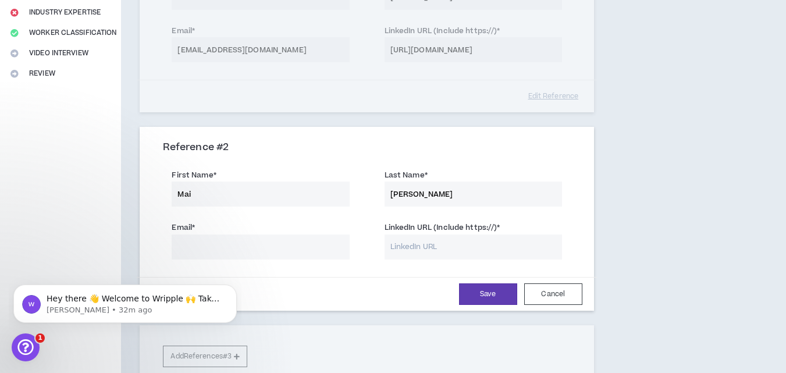
click at [247, 252] on input "Email *" at bounding box center [260, 246] width 177 height 25
type input "[EMAIL_ADDRESS][DOMAIN_NAME]"
click at [407, 246] on input "LinkedIn URL (Include https://) *" at bounding box center [472, 246] width 177 height 25
click at [405, 244] on input "LinkedIn URL (Include https://) *" at bounding box center [472, 246] width 177 height 25
paste input "[URL][DOMAIN_NAME][PERSON_NAME]"
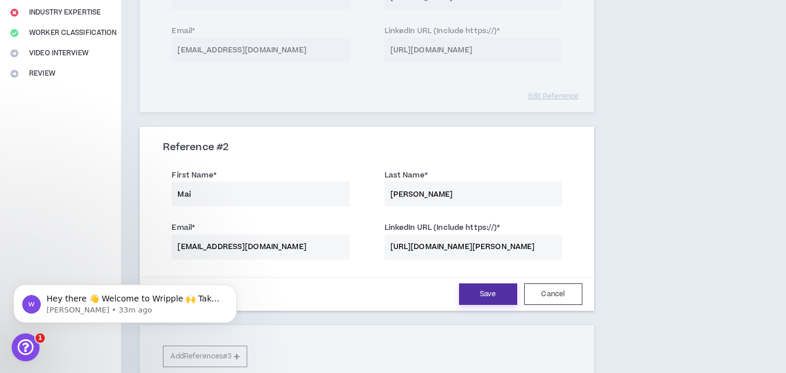
type input "[URL][DOMAIN_NAME][PERSON_NAME]"
click at [488, 290] on button "Save" at bounding box center [488, 294] width 58 height 22
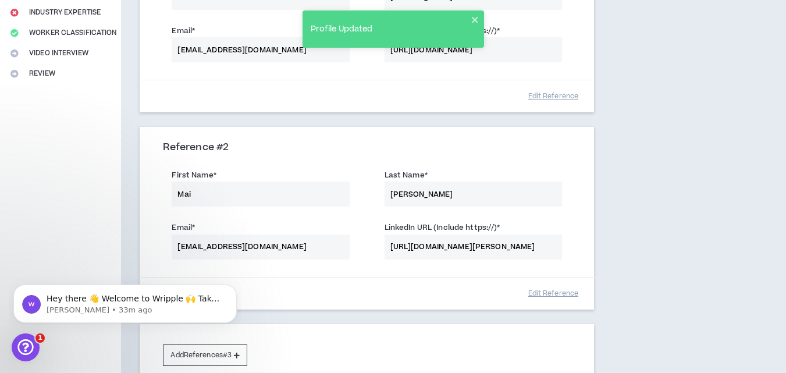
scroll to position [354, 0]
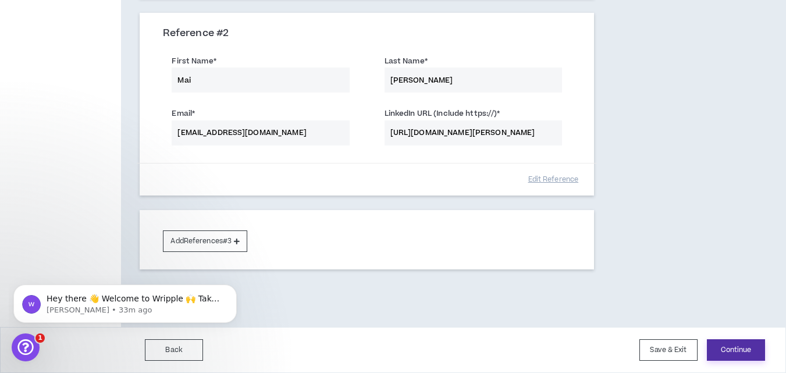
click at [736, 344] on button "Continue" at bounding box center [736, 350] width 58 height 22
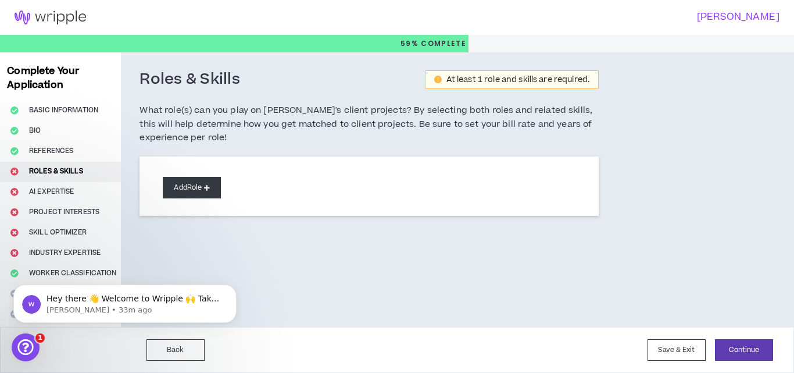
click at [196, 181] on button "Add Role" at bounding box center [192, 188] width 58 height 22
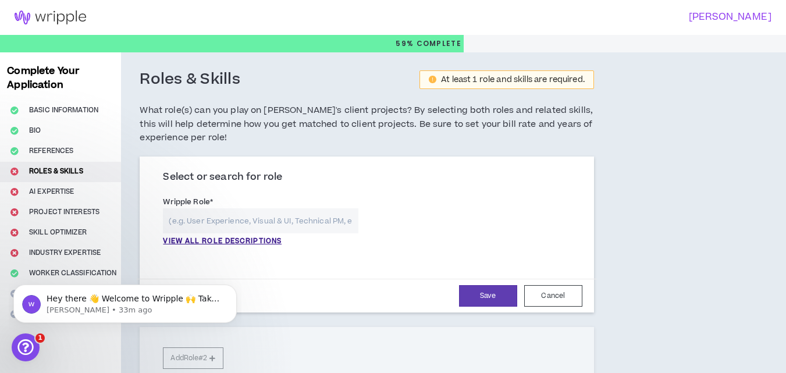
click at [210, 217] on input "text" at bounding box center [260, 220] width 195 height 25
click at [213, 240] on p "VIEW ALL ROLE DESCRIPTIONS" at bounding box center [222, 241] width 119 height 10
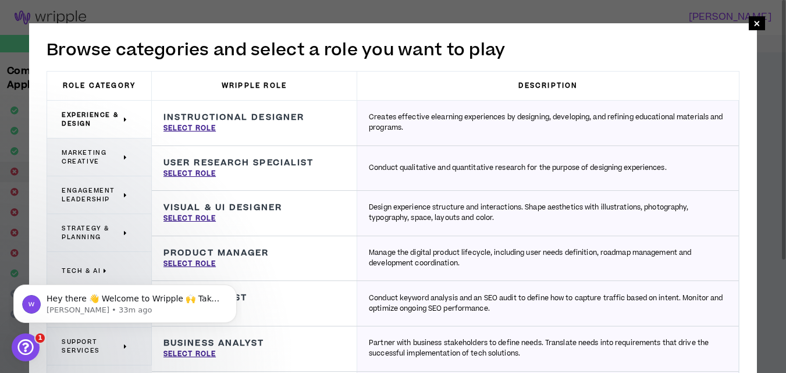
click at [379, 116] on p "Creates effective elearning experiences by designing, developing, and refining …" at bounding box center [548, 122] width 358 height 21
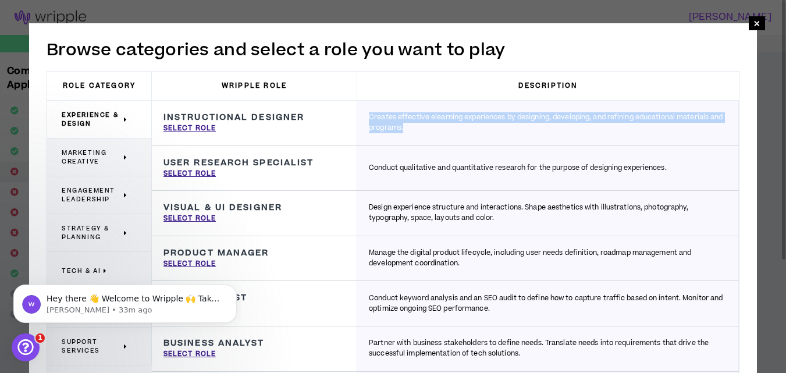
drag, startPoint x: 369, startPoint y: 117, endPoint x: 408, endPoint y: 132, distance: 41.3
click at [408, 132] on p "Creates effective elearning experiences by designing, developing, and refining …" at bounding box center [548, 122] width 358 height 21
copy p "Creates effective elearning experiences by designing, developing, and refining …"
click at [755, 17] on span "×" at bounding box center [756, 23] width 7 height 14
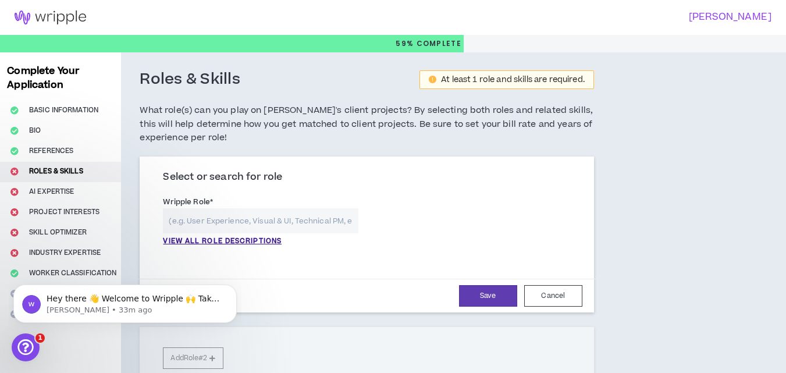
click at [235, 218] on input "text" at bounding box center [260, 220] width 195 height 25
paste input "Creates effective elearning experiences by designing, developing, and refining …"
click at [491, 295] on button "Save" at bounding box center [488, 296] width 58 height 22
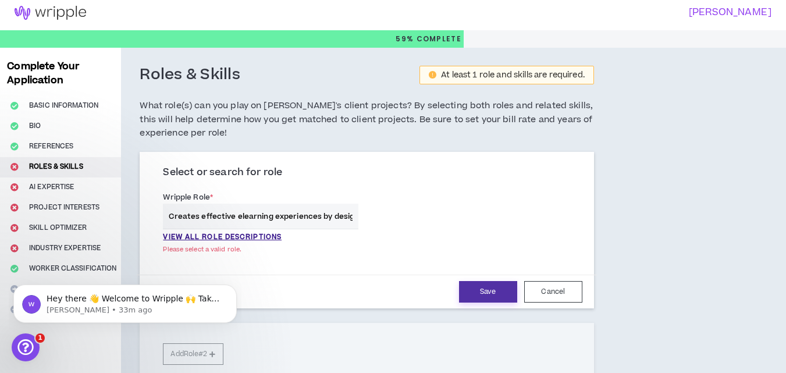
scroll to position [117, 0]
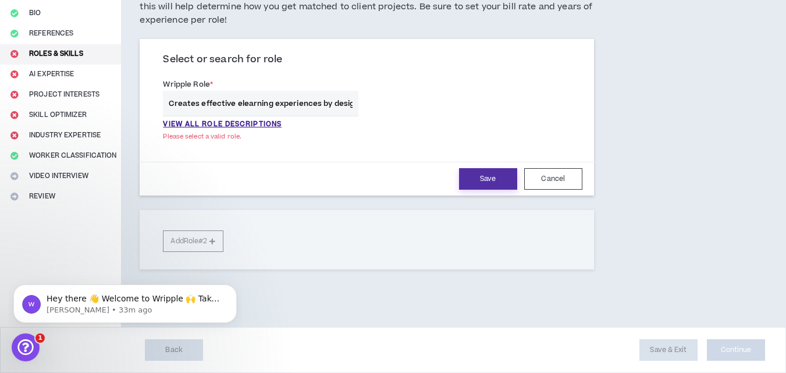
click at [469, 175] on button "Save" at bounding box center [488, 179] width 58 height 22
click at [480, 177] on button "Save" at bounding box center [488, 179] width 58 height 22
drag, startPoint x: 259, startPoint y: 97, endPoint x: 169, endPoint y: 103, distance: 90.3
click at [169, 103] on input "Creates effective elearning experiences by designing, developing, and refining …" at bounding box center [252, 103] width 178 height 25
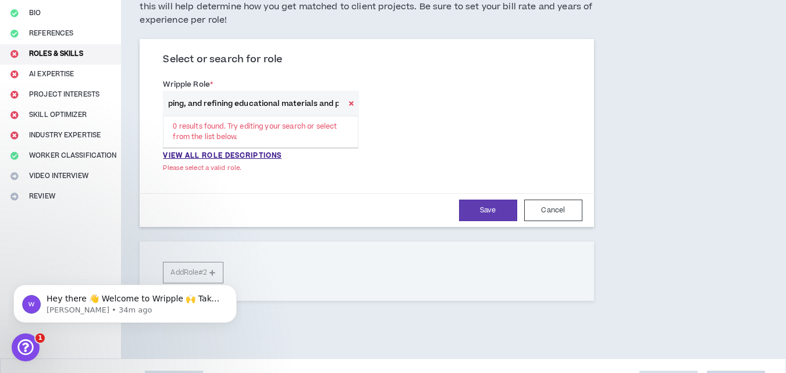
scroll to position [0, 80]
drag, startPoint x: 169, startPoint y: 104, endPoint x: 351, endPoint y: 107, distance: 182.1
click at [351, 107] on div "ning, developing, and refining educational materials and programs." at bounding box center [260, 104] width 195 height 26
type input "ning, developing, and refining educational materials and programs."
click at [351, 106] on icon at bounding box center [351, 103] width 5 height 6
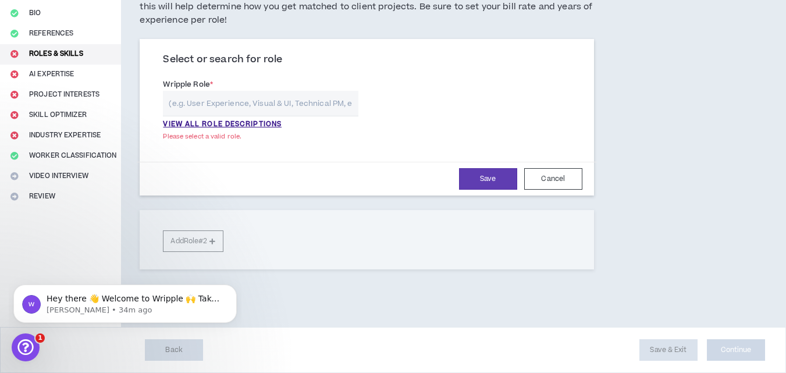
scroll to position [0, 0]
click at [273, 104] on input "text" at bounding box center [260, 103] width 195 height 25
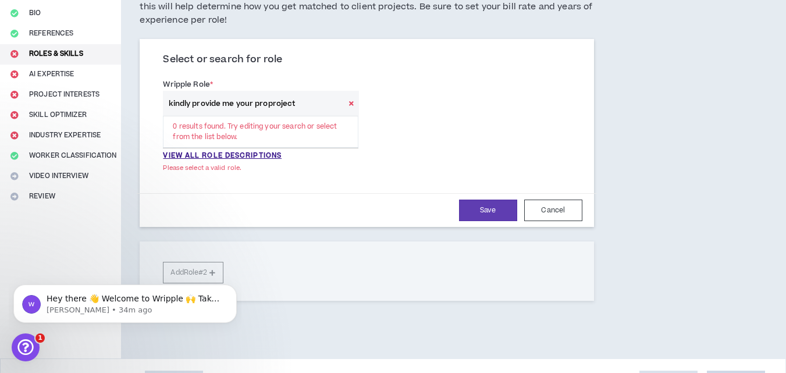
drag, startPoint x: 268, startPoint y: 102, endPoint x: 256, endPoint y: 104, distance: 11.8
click at [256, 104] on input "kindly provide me your proproject" at bounding box center [253, 103] width 181 height 25
click at [476, 211] on button "Save" at bounding box center [488, 210] width 58 height 22
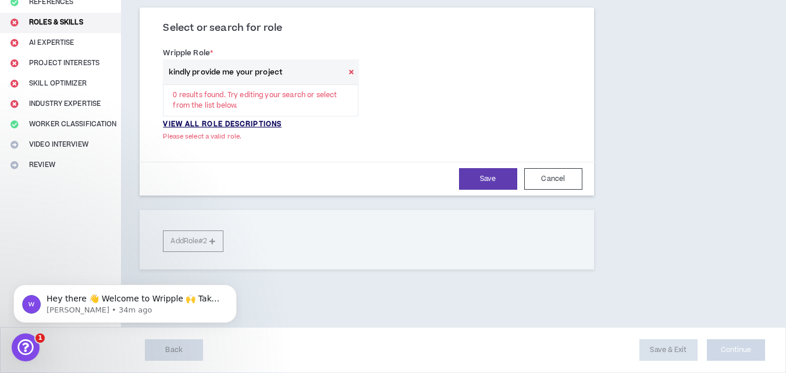
click at [236, 127] on p "VIEW ALL ROLE DESCRIPTIONS" at bounding box center [222, 124] width 119 height 10
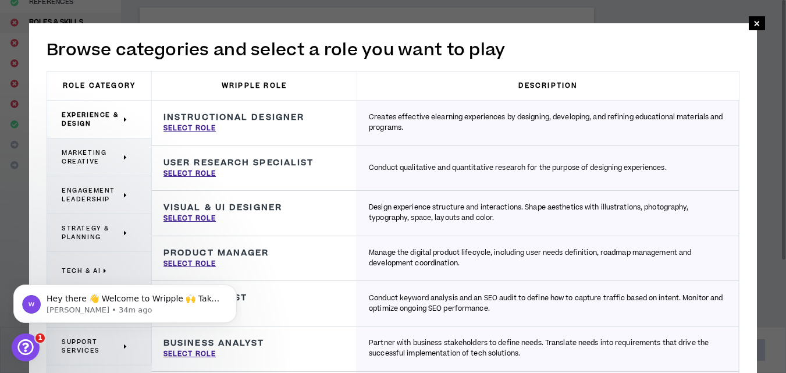
click at [210, 122] on h3 "Instructional Designer" at bounding box center [233, 117] width 141 height 10
click at [199, 128] on p "Select Role" at bounding box center [189, 128] width 52 height 10
type input "Instructional Designer"
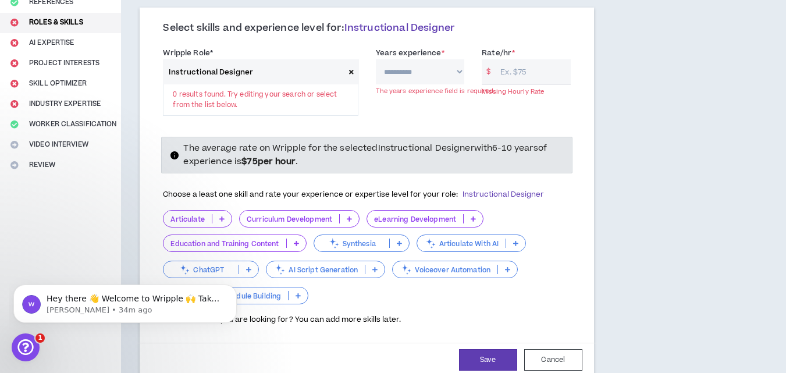
click at [293, 213] on div "Curriculum Development" at bounding box center [299, 218] width 120 height 17
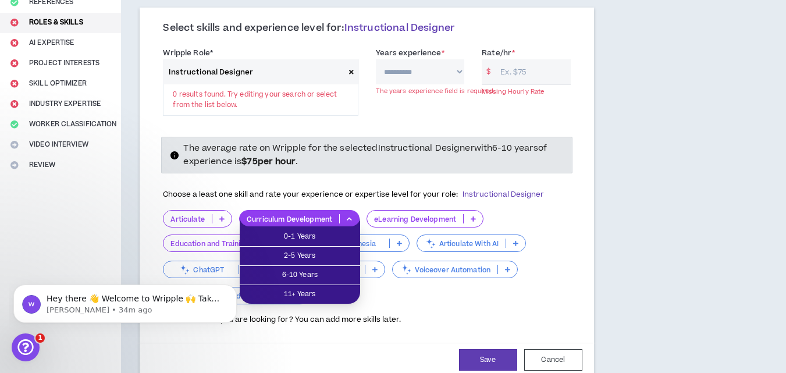
click at [458, 69] on select "**********" at bounding box center [420, 71] width 89 height 25
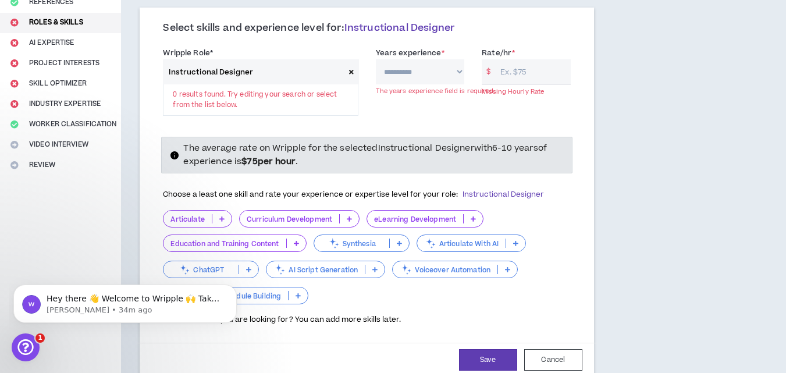
select select "**"
click at [376, 59] on select "**********" at bounding box center [420, 71] width 89 height 25
click at [511, 70] on input "Rate/hr *" at bounding box center [532, 71] width 76 height 25
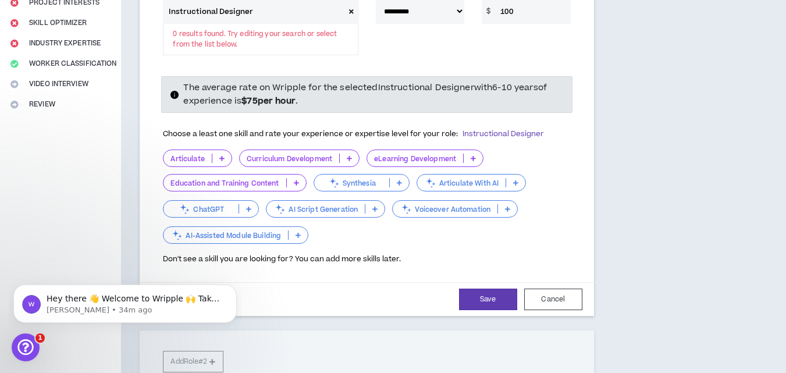
scroll to position [255, 0]
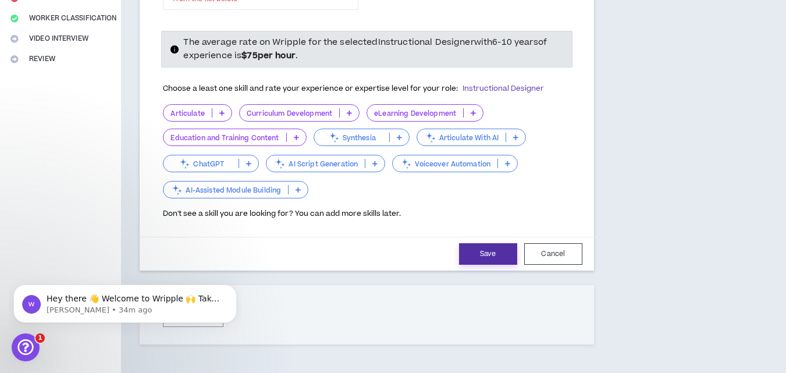
type input "100"
click at [473, 261] on button "Save" at bounding box center [488, 254] width 58 height 22
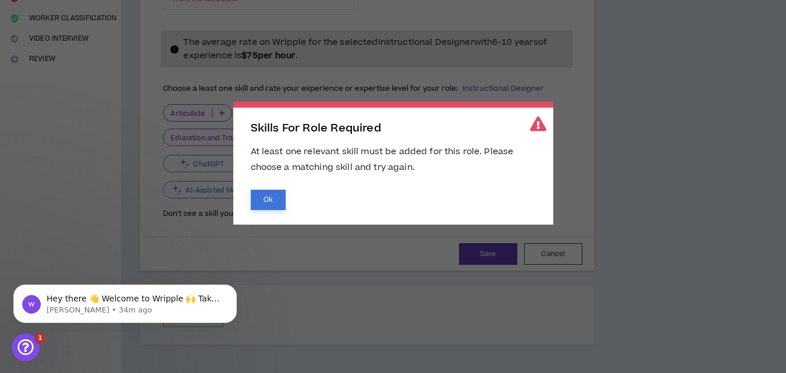
click at [269, 204] on button "Ok" at bounding box center [268, 200] width 35 height 20
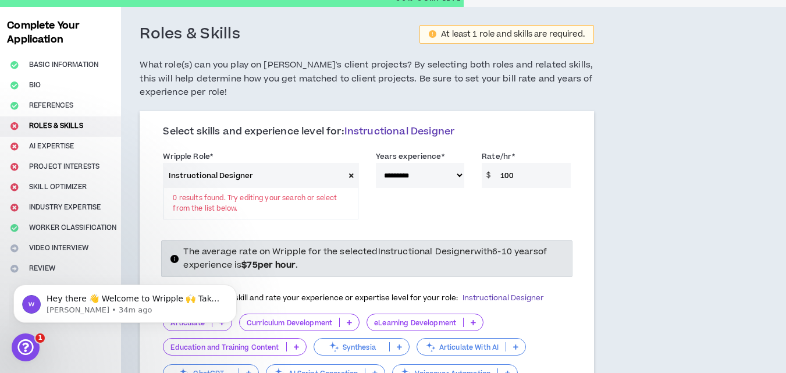
scroll to position [31, 0]
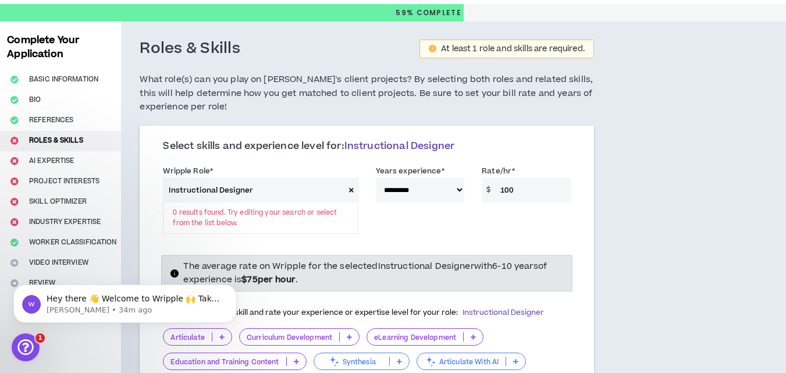
click at [352, 189] on icon at bounding box center [351, 190] width 5 height 6
select select
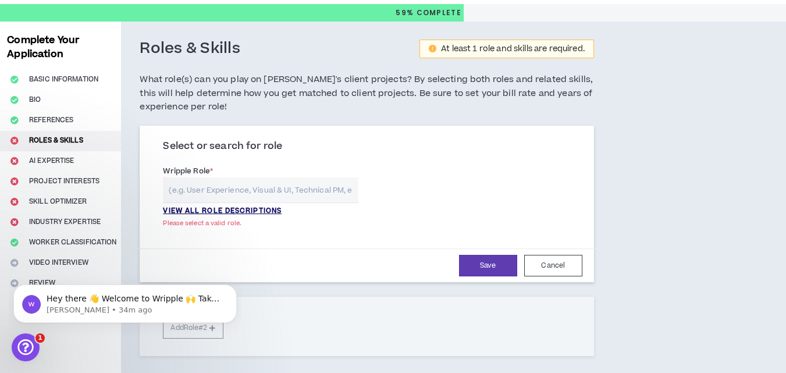
click at [249, 213] on p "VIEW ALL ROLE DESCRIPTIONS" at bounding box center [222, 211] width 119 height 10
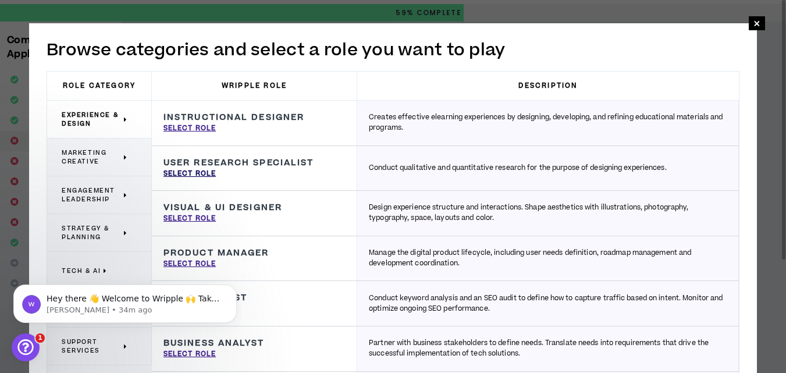
click at [182, 169] on p "Select Role" at bounding box center [189, 174] width 52 height 10
type input "User Research Specialist"
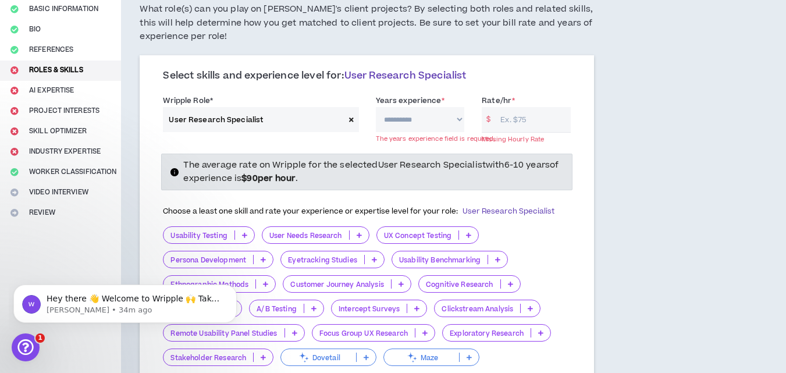
scroll to position [141, 0]
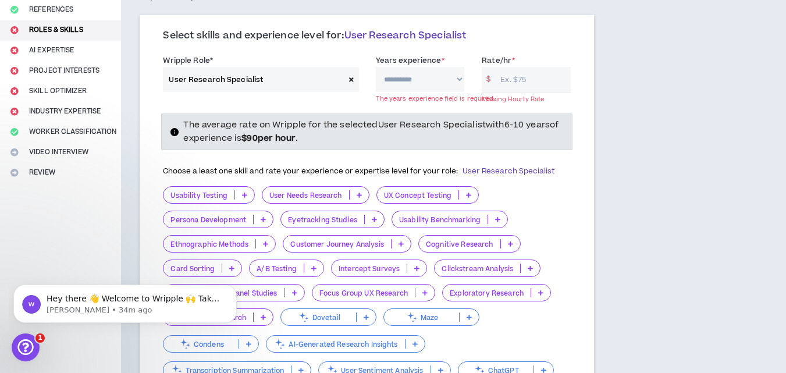
click at [226, 221] on p "Persona Development" at bounding box center [208, 219] width 90 height 9
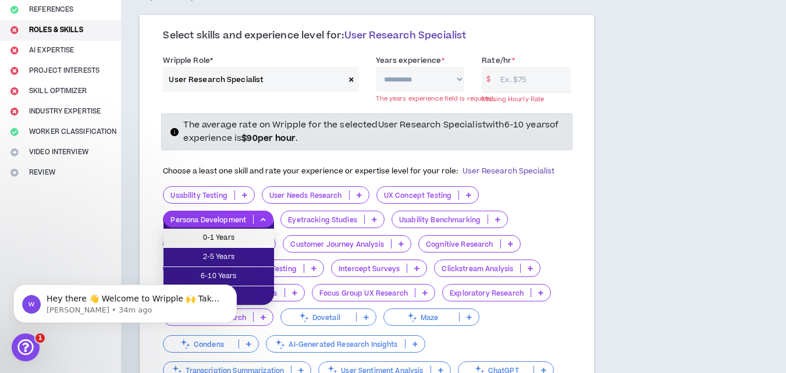
click at [229, 236] on span "0-1 Years" at bounding box center [218, 237] width 97 height 13
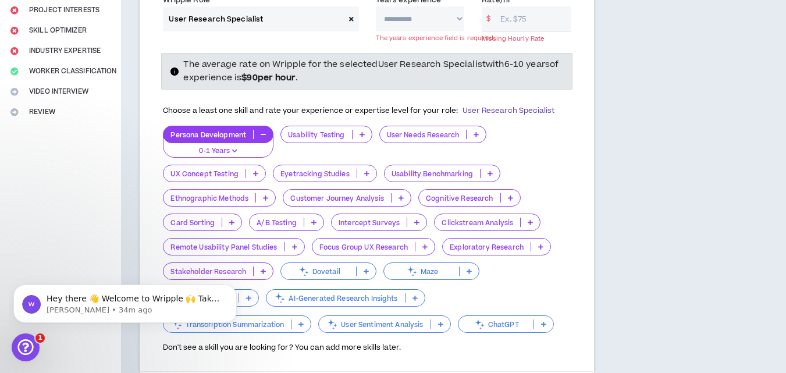
scroll to position [221, 0]
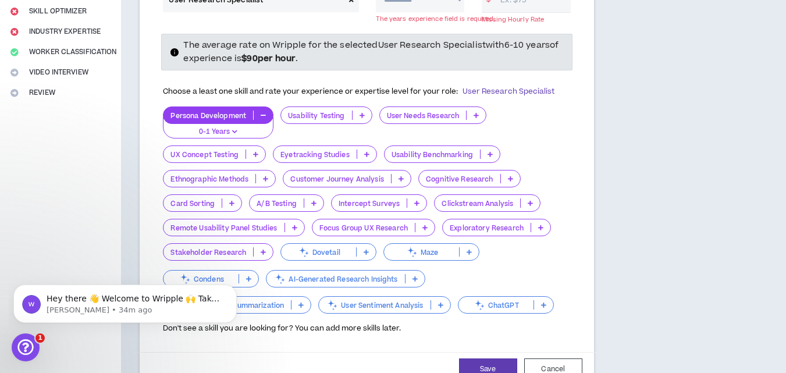
click at [514, 303] on p "ChatGPT" at bounding box center [495, 305] width 75 height 9
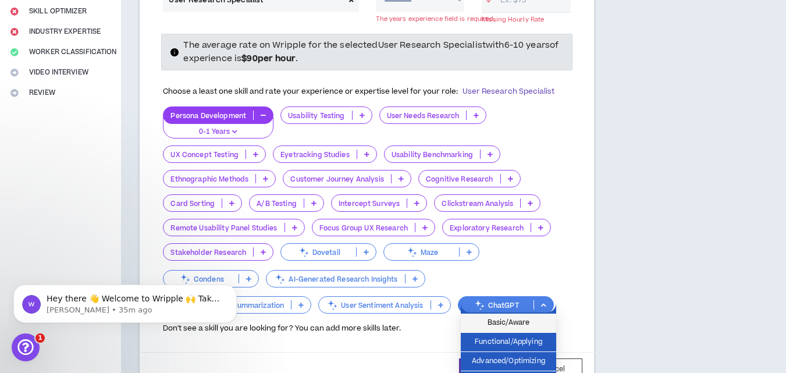
click at [507, 323] on span "Basic/Aware" at bounding box center [508, 322] width 81 height 13
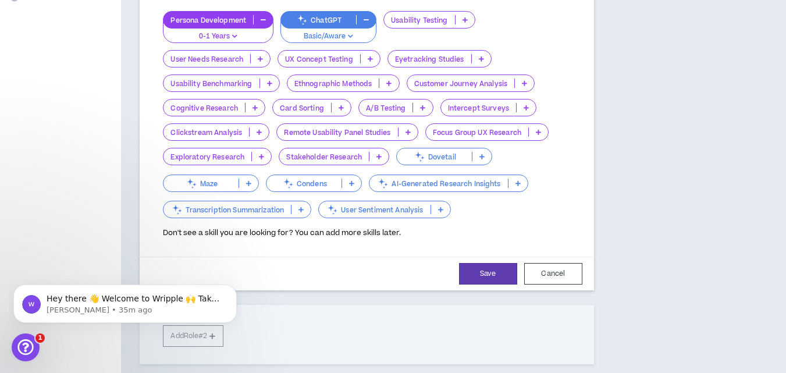
scroll to position [284, 0]
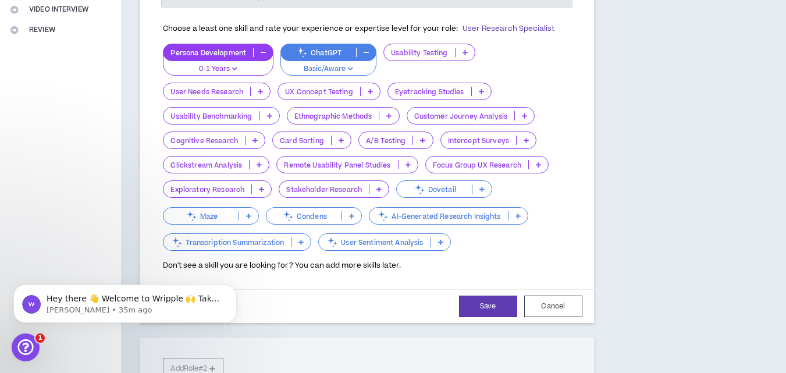
click at [363, 115] on p "Ethnographic Methods" at bounding box center [333, 116] width 92 height 9
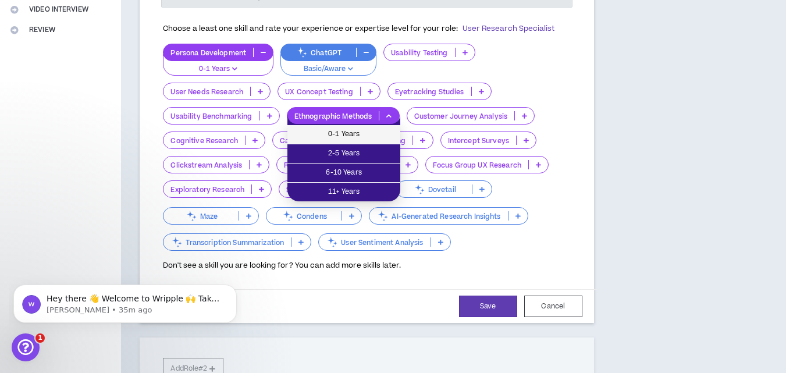
click at [361, 136] on span "0-1 Years" at bounding box center [343, 134] width 99 height 13
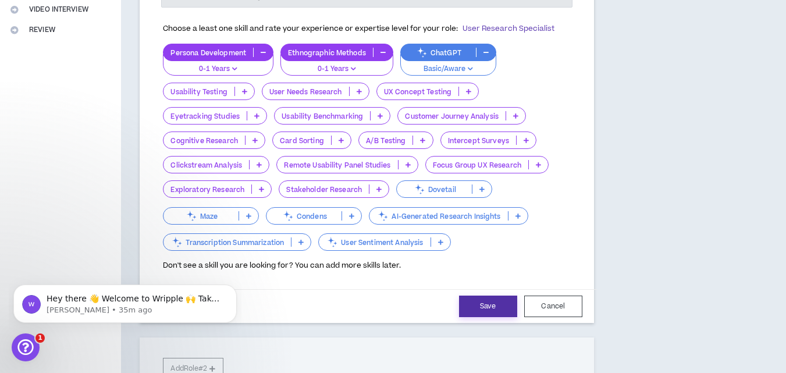
click at [491, 300] on button "Save" at bounding box center [488, 306] width 58 height 22
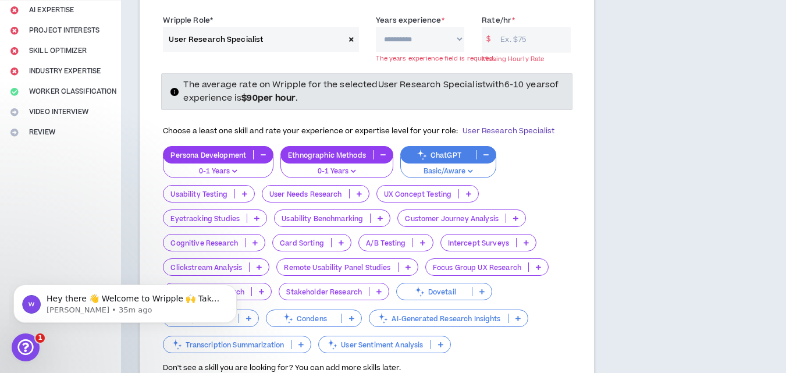
scroll to position [180, 0]
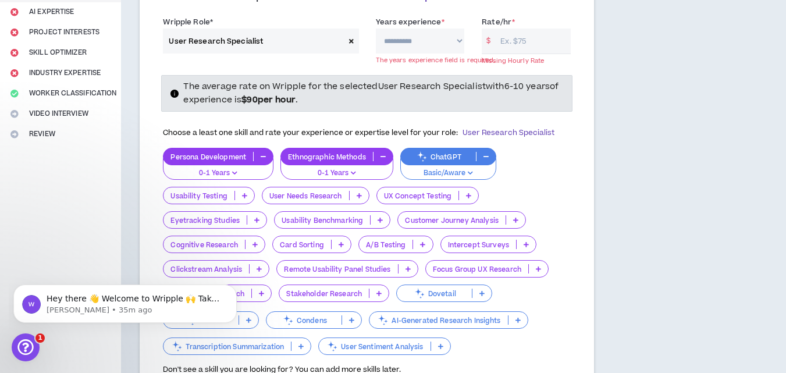
click at [457, 35] on select "**********" at bounding box center [420, 40] width 89 height 25
select select "**"
click at [376, 28] on select "**********" at bounding box center [420, 40] width 89 height 25
click at [510, 44] on input "Rate/hr *" at bounding box center [532, 40] width 76 height 25
type input "100"
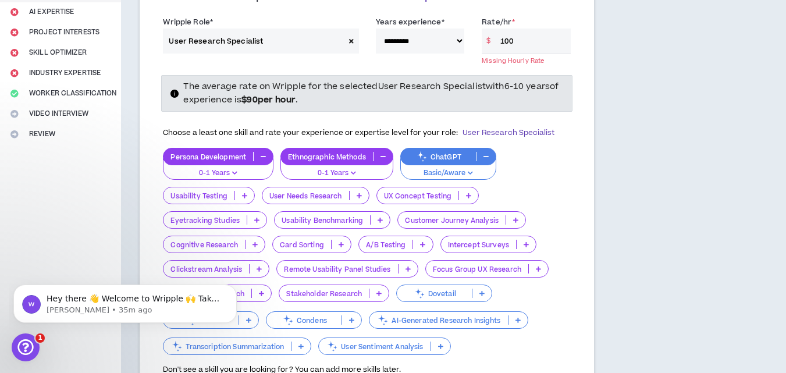
click at [484, 309] on div "Persona Development 0-1 Years Ethnographic Methods 0-1 Years ChatGPT Basic/Awar…" at bounding box center [366, 252] width 407 height 209
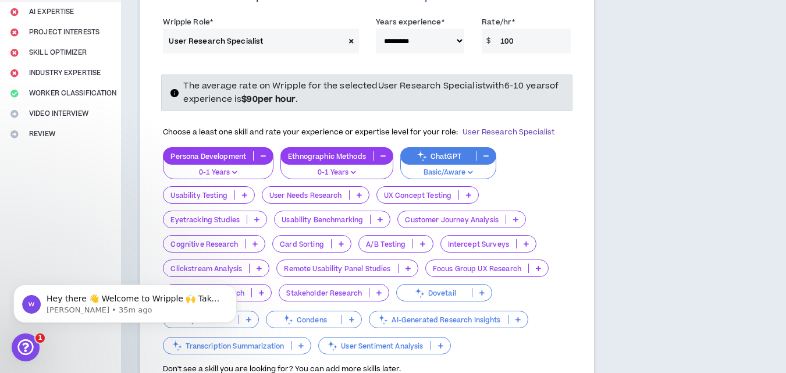
click at [487, 307] on div "Persona Development 0-1 Years Ethnographic Methods 0-1 Years ChatGPT Basic/Awar…" at bounding box center [366, 251] width 407 height 209
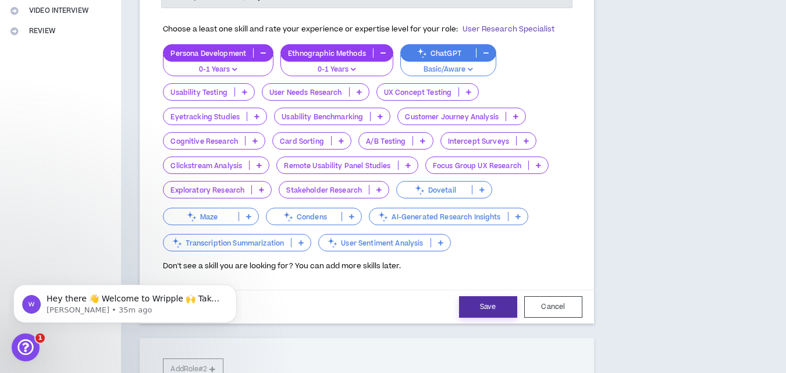
click at [487, 307] on button "Save" at bounding box center [488, 307] width 58 height 22
click at [483, 304] on div "**********" at bounding box center [366, 208] width 491 height 876
select select "**"
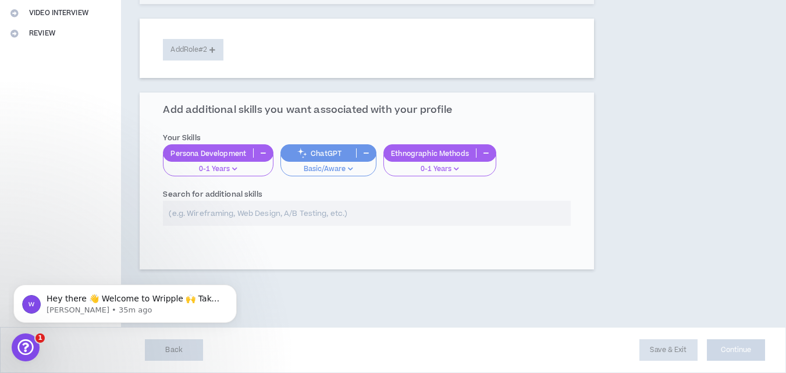
click at [483, 304] on div "**********" at bounding box center [366, 49] width 491 height 555
drag, startPoint x: 483, startPoint y: 304, endPoint x: 444, endPoint y: 263, distance: 55.9
click at [444, 263] on div "**********" at bounding box center [366, 49] width 491 height 555
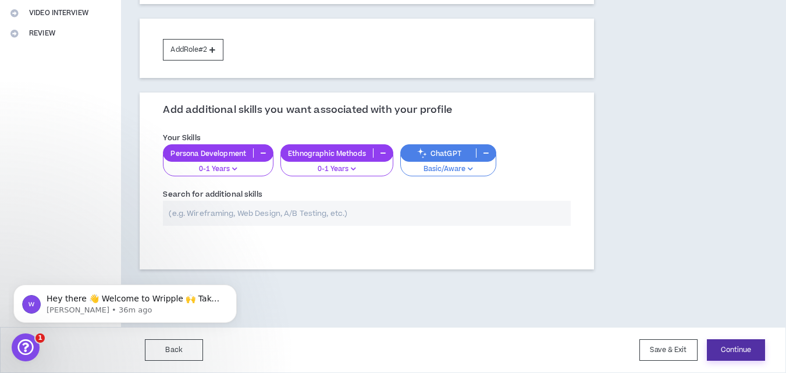
click at [740, 347] on button "Continue" at bounding box center [736, 350] width 58 height 22
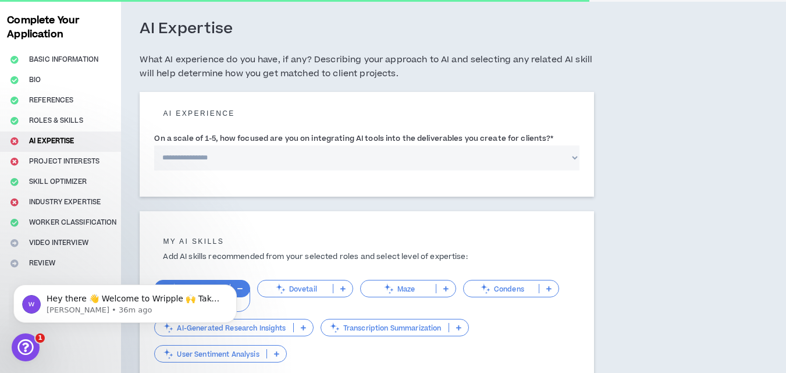
scroll to position [52, 0]
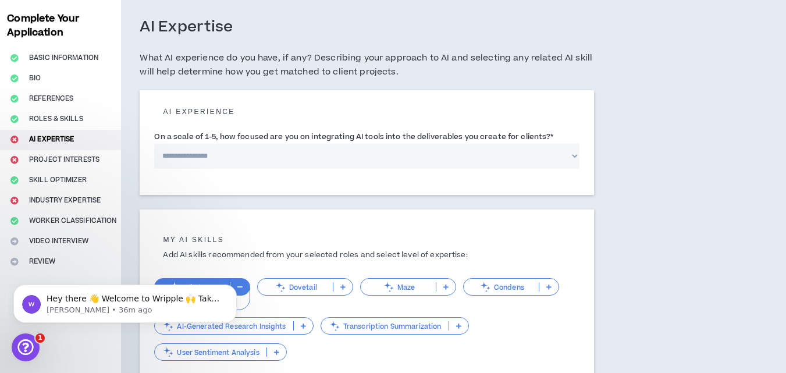
click at [197, 156] on select "**********" at bounding box center [366, 156] width 425 height 25
select select "*"
click at [154, 144] on select "**********" at bounding box center [366, 156] width 425 height 25
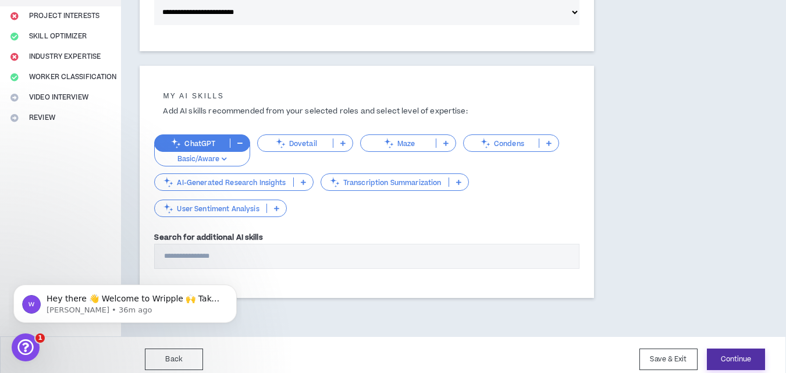
click at [717, 353] on button "Continue" at bounding box center [736, 359] width 58 height 22
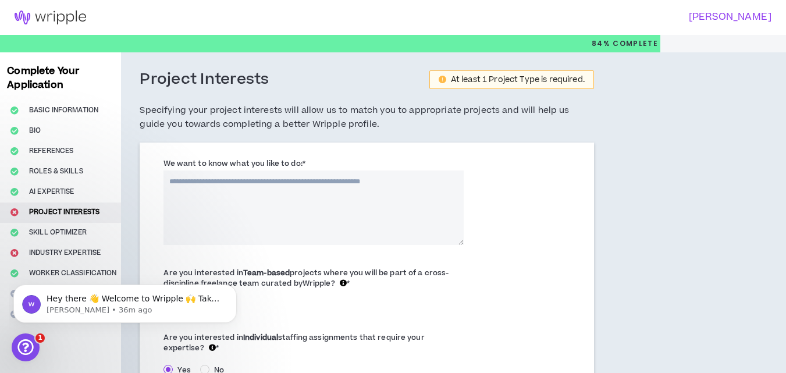
click at [258, 194] on textarea "We want to know what you like to do: *" at bounding box center [313, 207] width 300 height 74
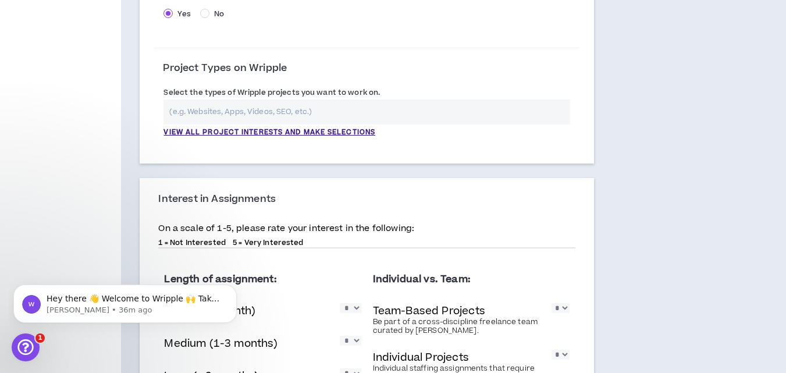
scroll to position [370, 0]
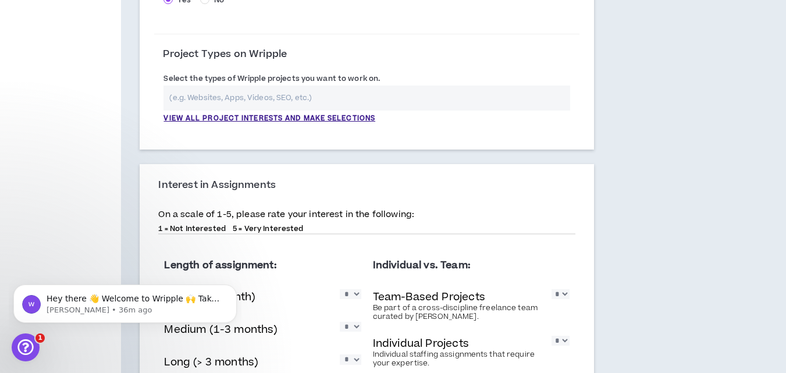
type textarea "**********"
click at [234, 97] on input "text" at bounding box center [366, 97] width 406 height 25
click at [255, 120] on p "View all project interests and make selections" at bounding box center [269, 118] width 212 height 10
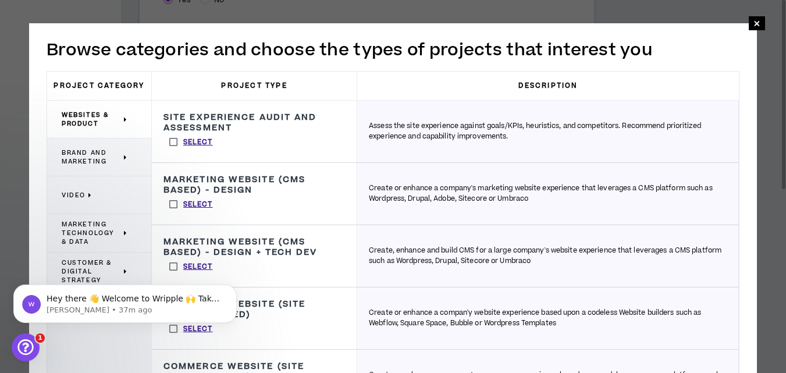
click at [205, 195] on h3 "Marketing Website (CMS Based) - Design" at bounding box center [253, 184] width 181 height 21
click at [190, 202] on p "Select" at bounding box center [198, 204] width 30 height 10
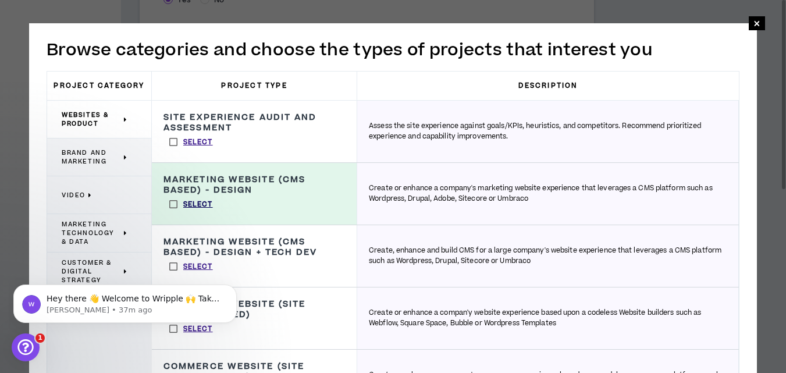
click at [173, 202] on label "Select" at bounding box center [190, 203] width 55 height 17
click at [191, 205] on p "Select" at bounding box center [198, 204] width 30 height 10
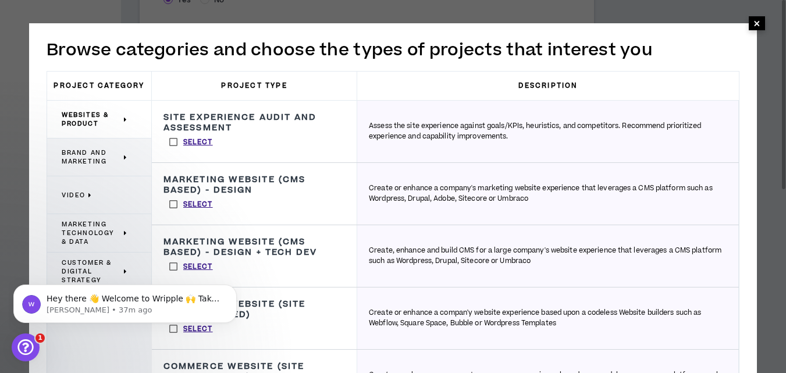
click at [757, 20] on span "×" at bounding box center [756, 23] width 7 height 14
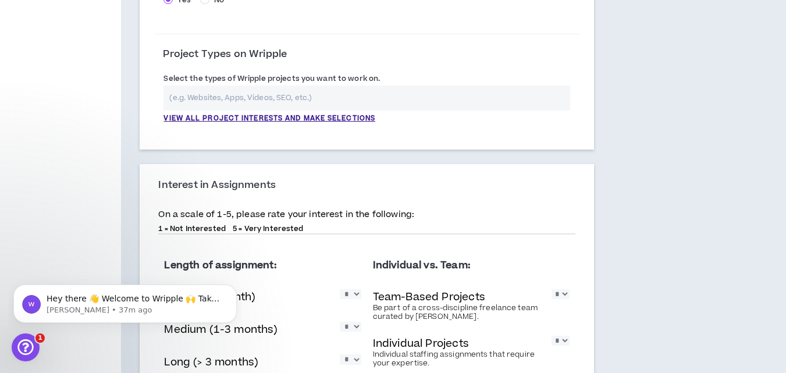
click at [349, 98] on input "text" at bounding box center [366, 97] width 406 height 25
